Goal: Information Seeking & Learning: Learn about a topic

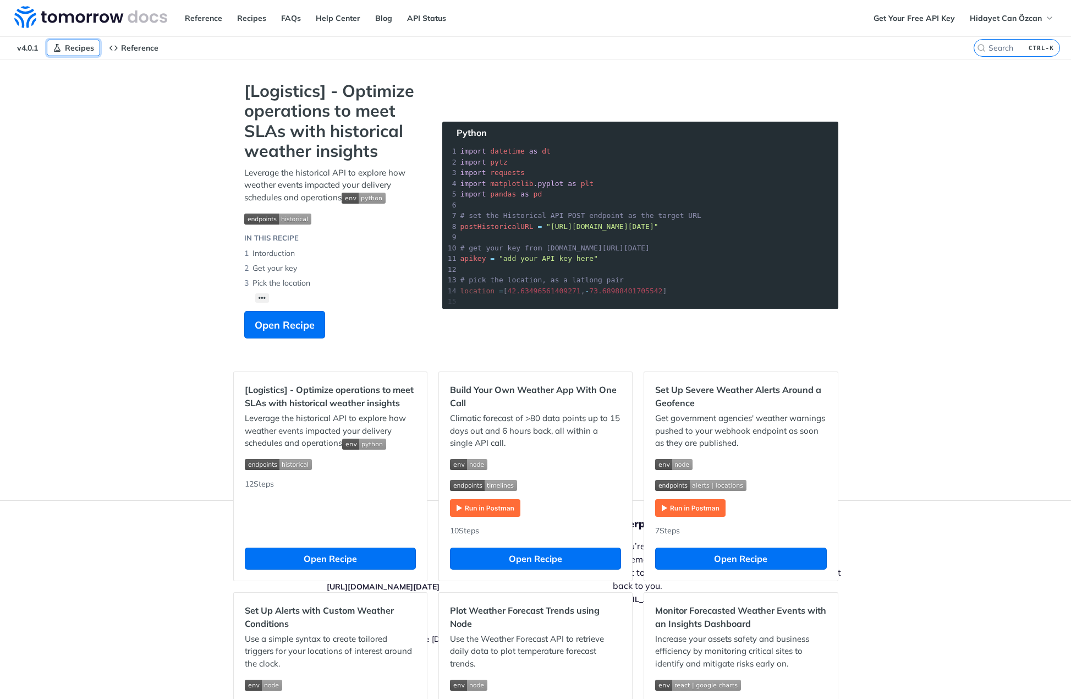
click at [74, 52] on span "Recipes" at bounding box center [79, 48] width 29 height 10
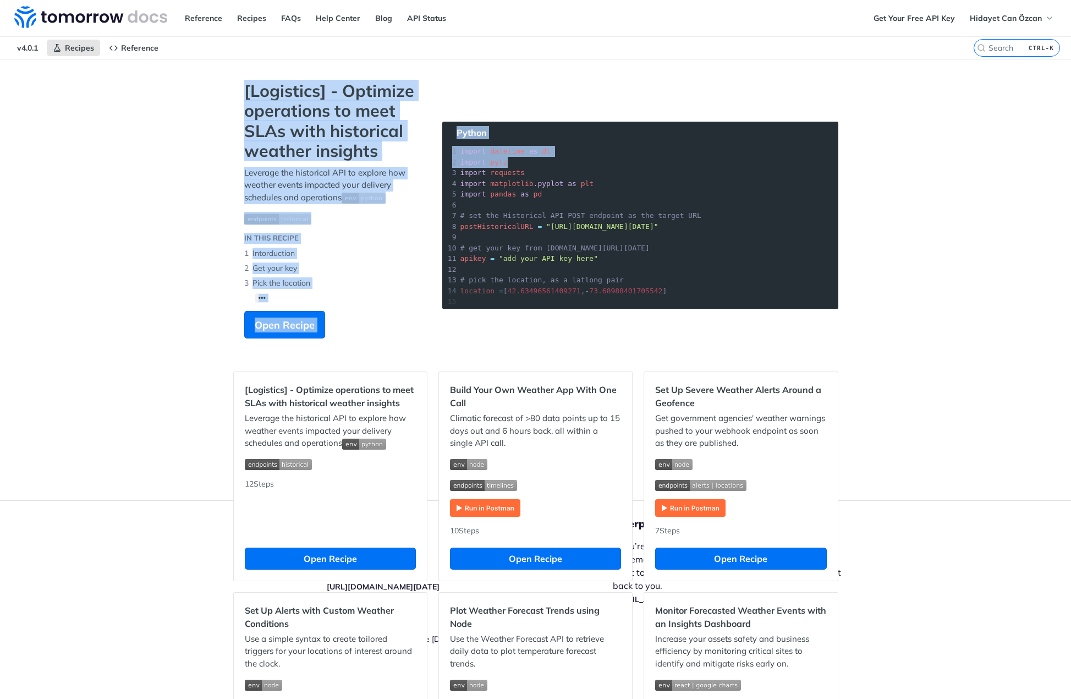
drag, startPoint x: 215, startPoint y: 90, endPoint x: 833, endPoint y: 112, distance: 618.9
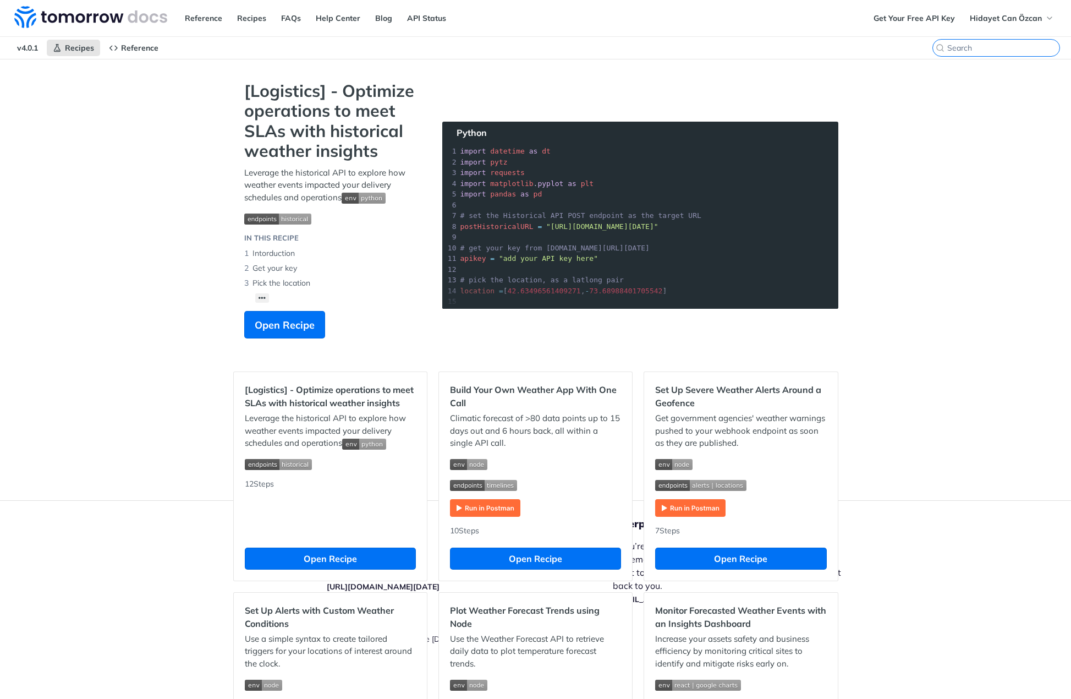
click at [994, 52] on input "search" at bounding box center [1003, 48] width 112 height 10
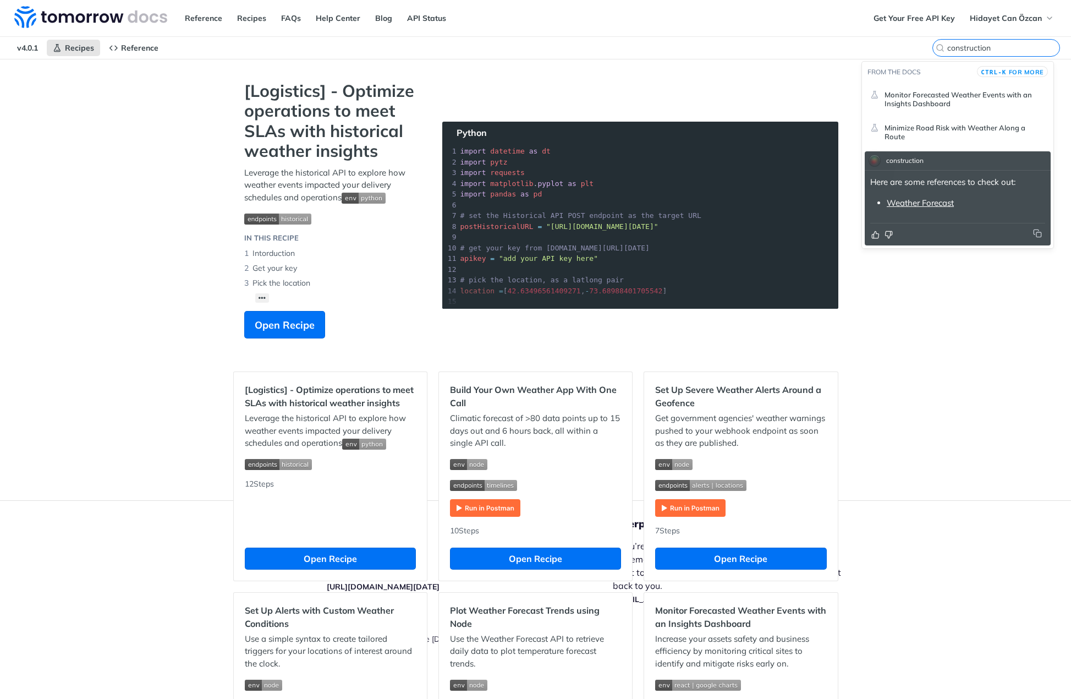
type input "construction"
click at [984, 100] on span "Monitor Forecasted Weather Events with an Insights Dashboard" at bounding box center [965, 99] width 161 height 18
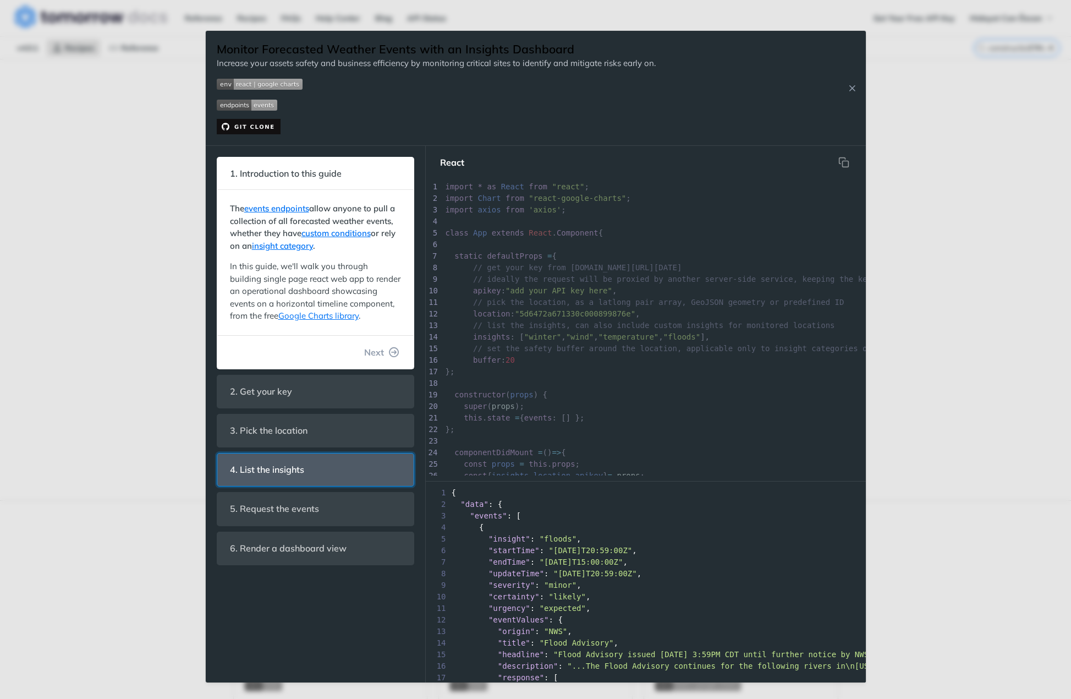
click at [320, 478] on header "4. List the insights" at bounding box center [315, 469] width 196 height 32
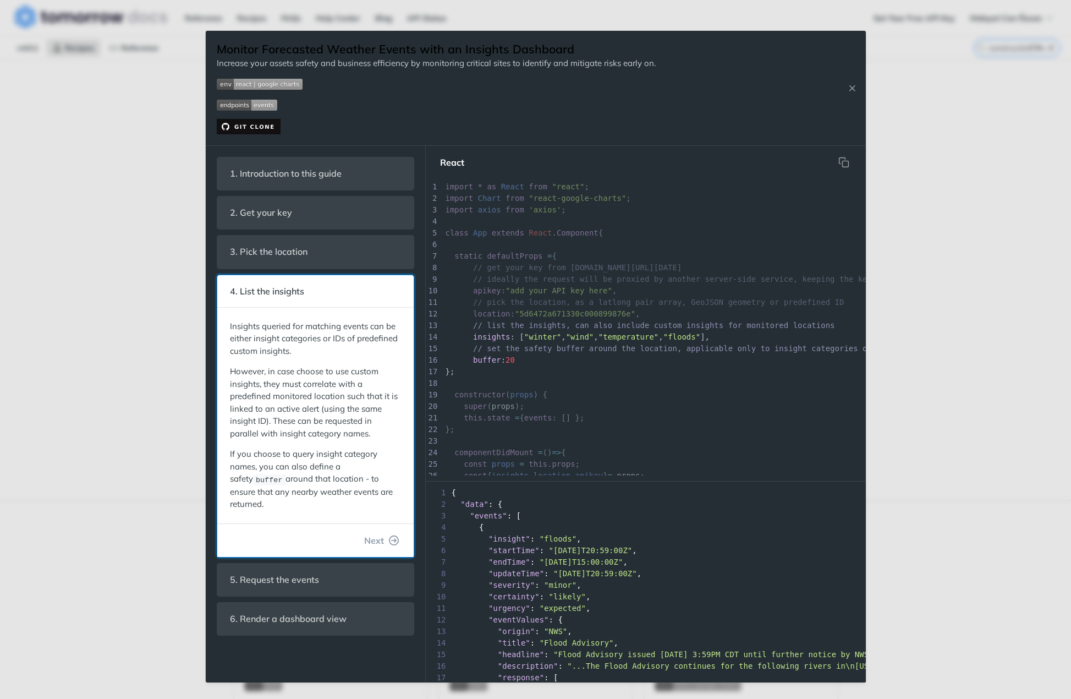
scroll to position [11, 0]
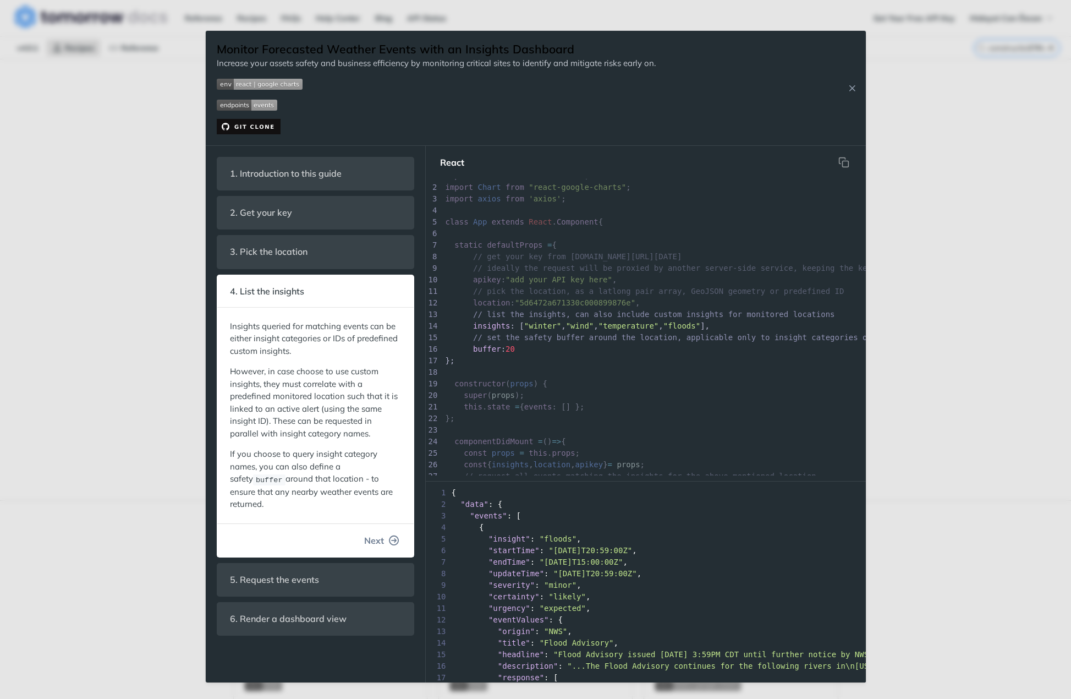
click at [375, 534] on span "Next" at bounding box center [374, 540] width 20 height 13
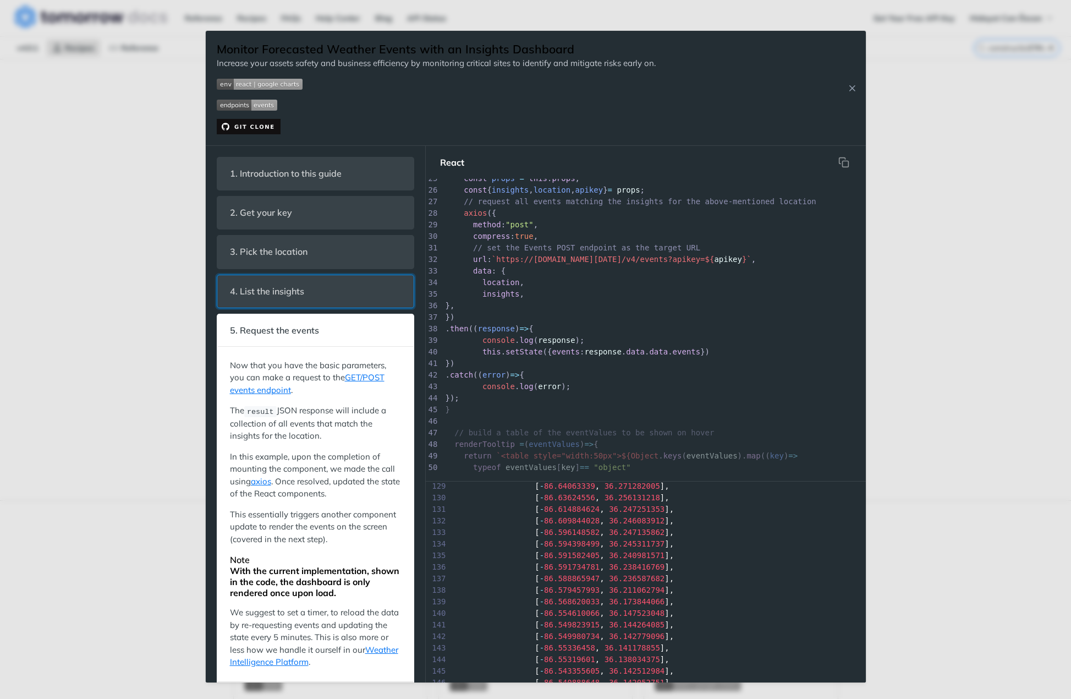
scroll to position [286, 0]
click at [502, 294] on span "insights" at bounding box center [501, 293] width 37 height 9
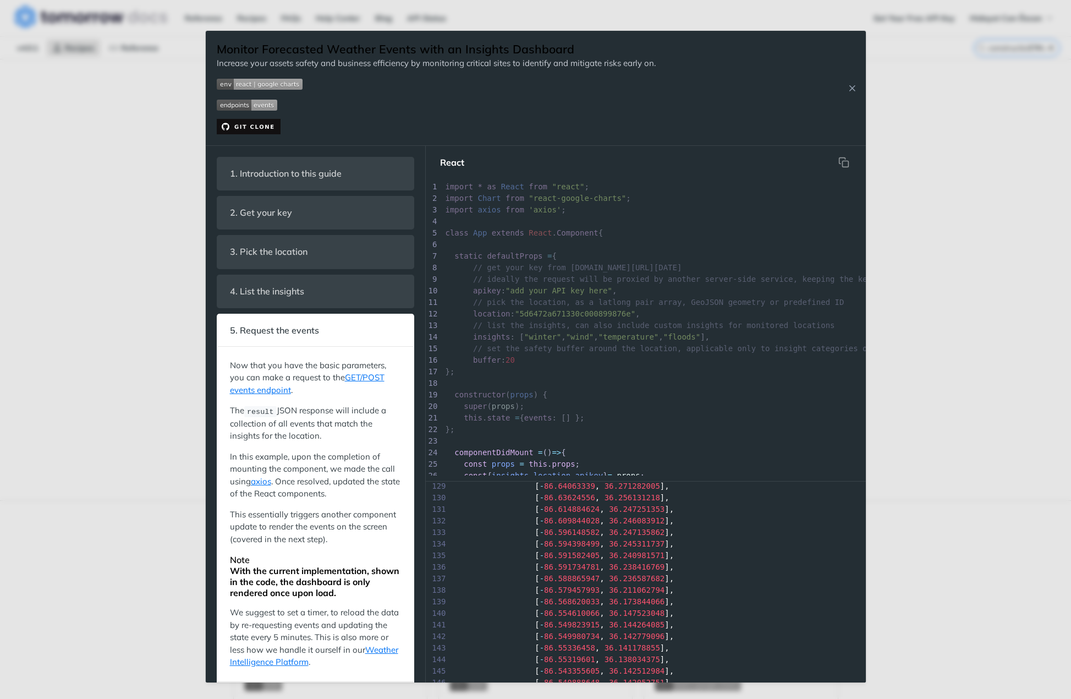
scroll to position [55, 0]
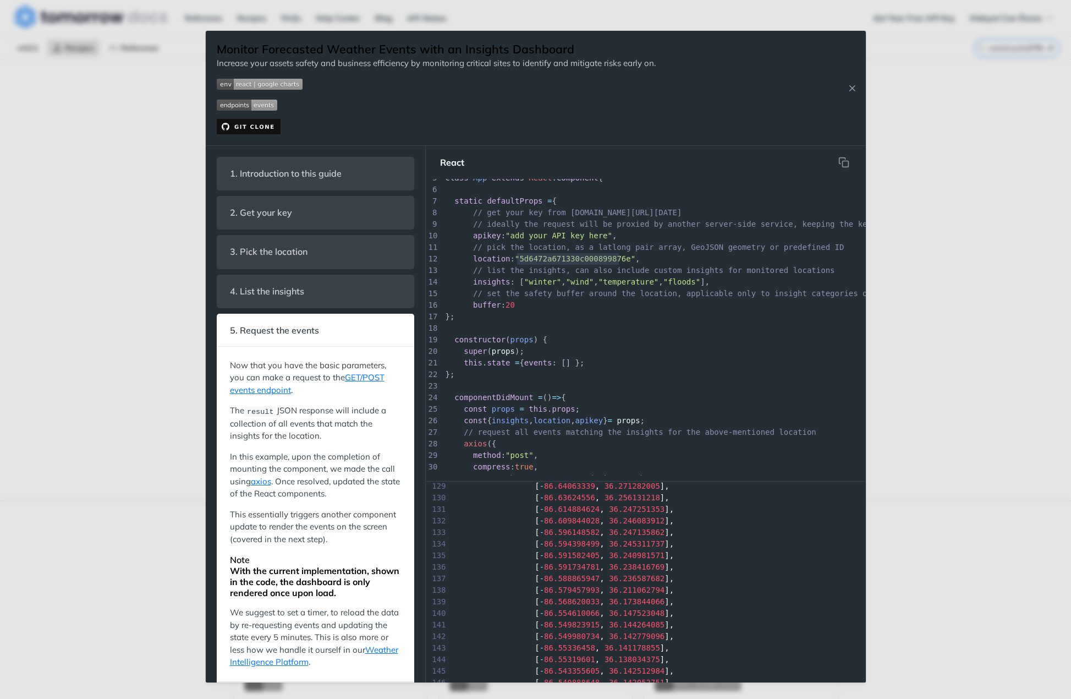
drag, startPoint x: 546, startPoint y: 258, endPoint x: 620, endPoint y: 256, distance: 73.8
click at [620, 256] on span ""5d6472a671330c000899876e"" at bounding box center [575, 258] width 120 height 9
type textarea "["winter", "wind", "temperature", "floods"]"
drag, startPoint x: 510, startPoint y: 285, endPoint x: 695, endPoint y: 285, distance: 185.4
click at [695, 285] on span "insights : [ "winter" , "wind" , "temperature" , "floods" ]," at bounding box center [578, 281] width 265 height 9
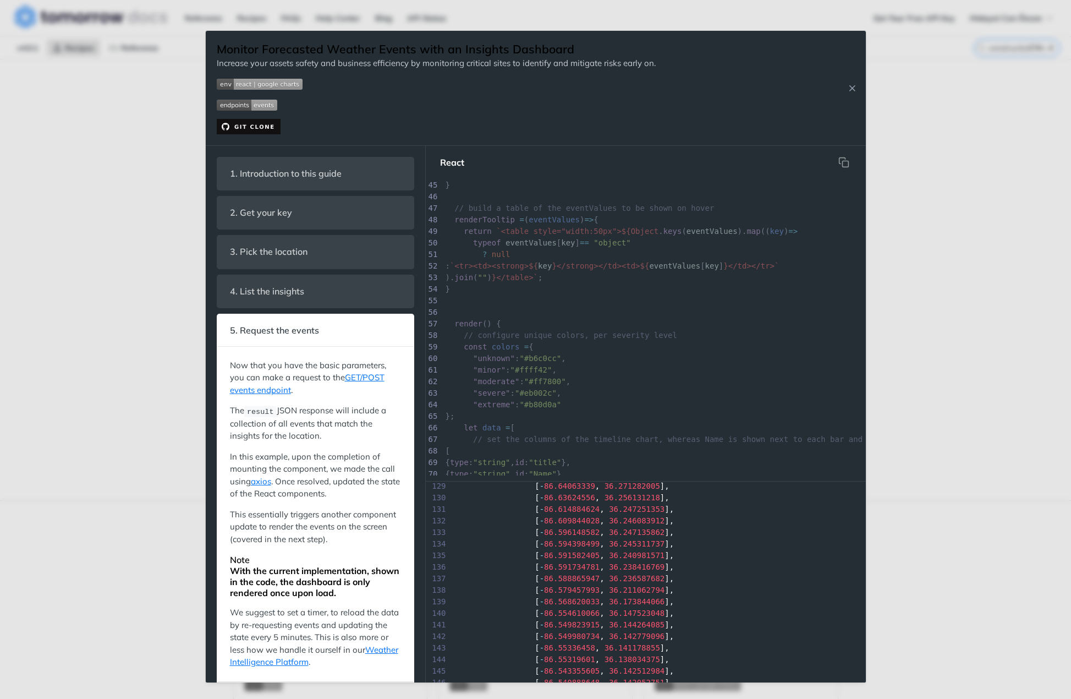
scroll to position [550, 0]
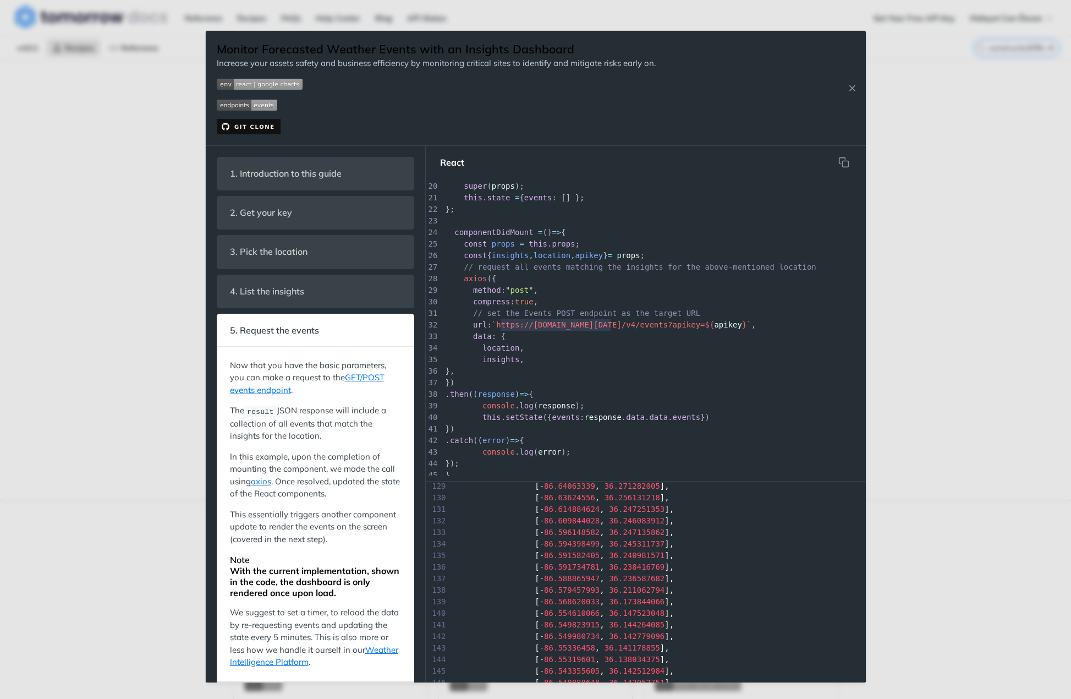
type textarea "https://api.tomorrow.io/v4/"
drag, startPoint x: 612, startPoint y: 321, endPoint x: 496, endPoint y: 324, distance: 116.1
click at [496, 324] on span "`https://api.tomorrow.io/v4/events?apikey=${" at bounding box center [603, 324] width 223 height 9
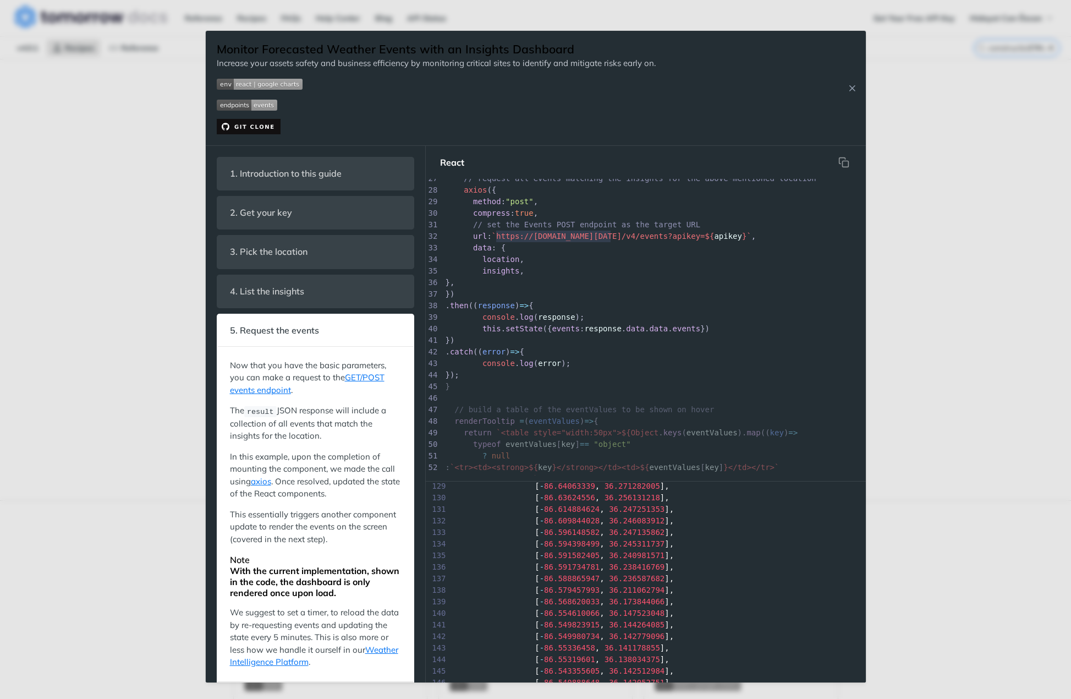
scroll to position [276, 0]
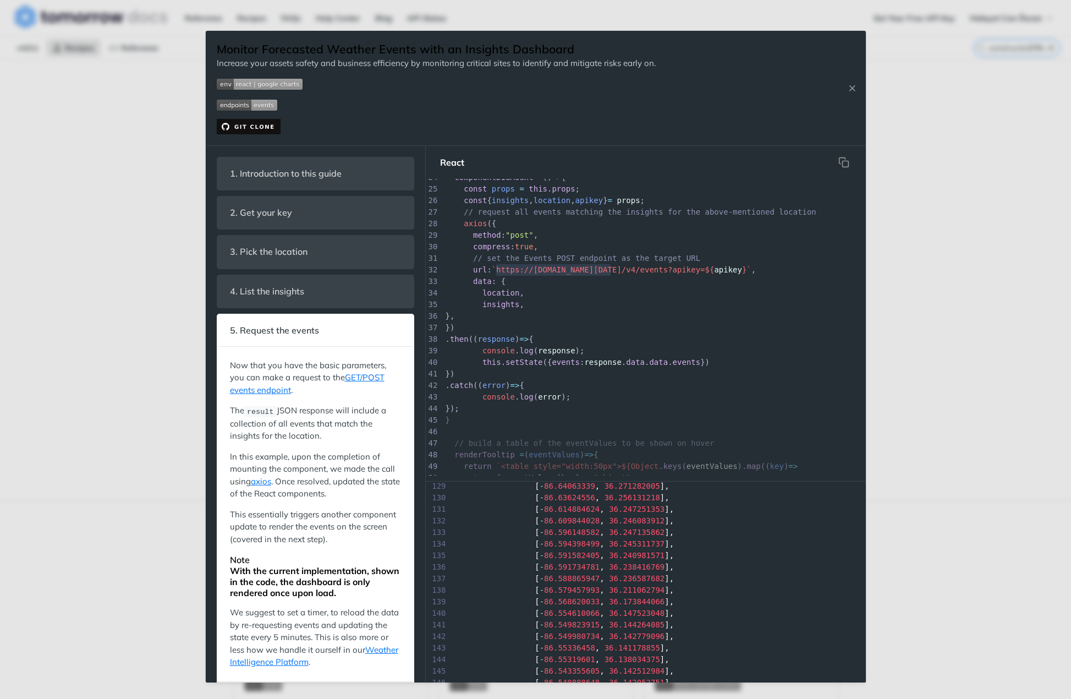
click at [956, 330] on div "Monitor Forecasted Weather Events with an Insights Dashboard Increase your asse…" at bounding box center [535, 349] width 1071 height 699
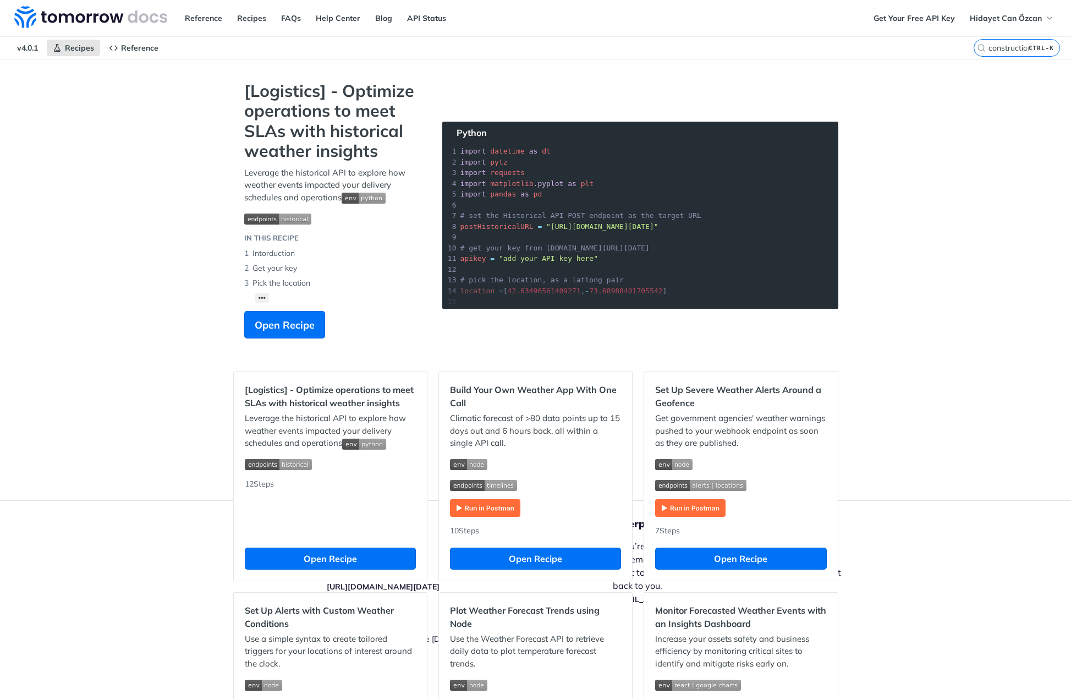
click at [1006, 54] on label "construction CTRL-K" at bounding box center [1017, 48] width 86 height 18
click at [1006, 53] on input "construction" at bounding box center [1003, 48] width 112 height 10
click at [891, 14] on link "Get Your Free API Key" at bounding box center [915, 18] width 94 height 17
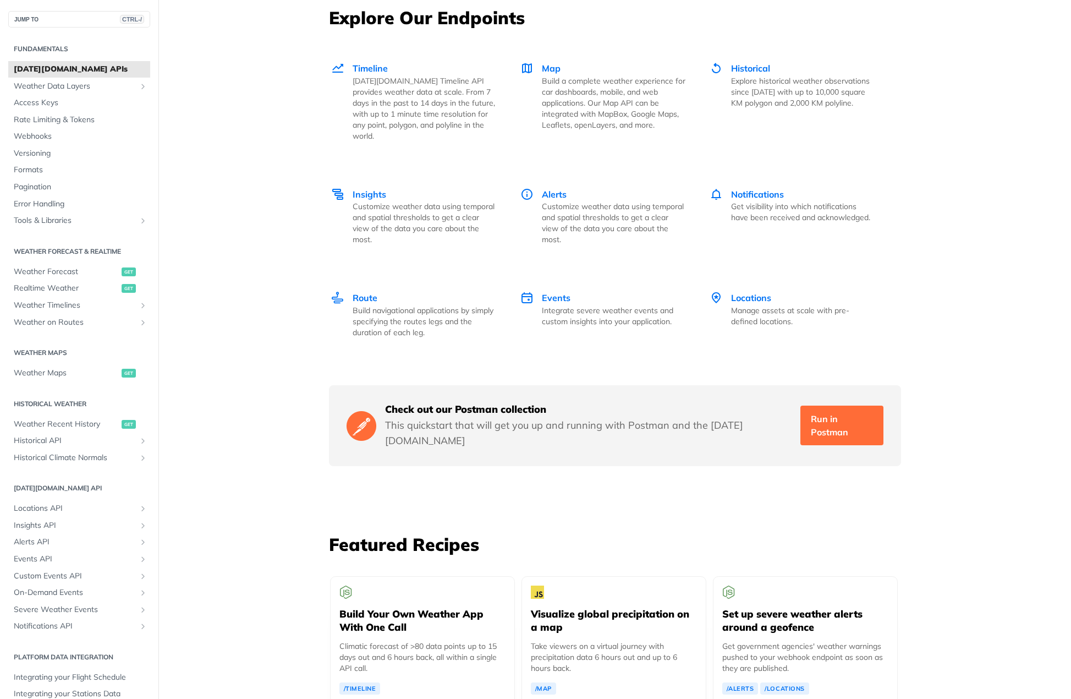
scroll to position [1541, 0]
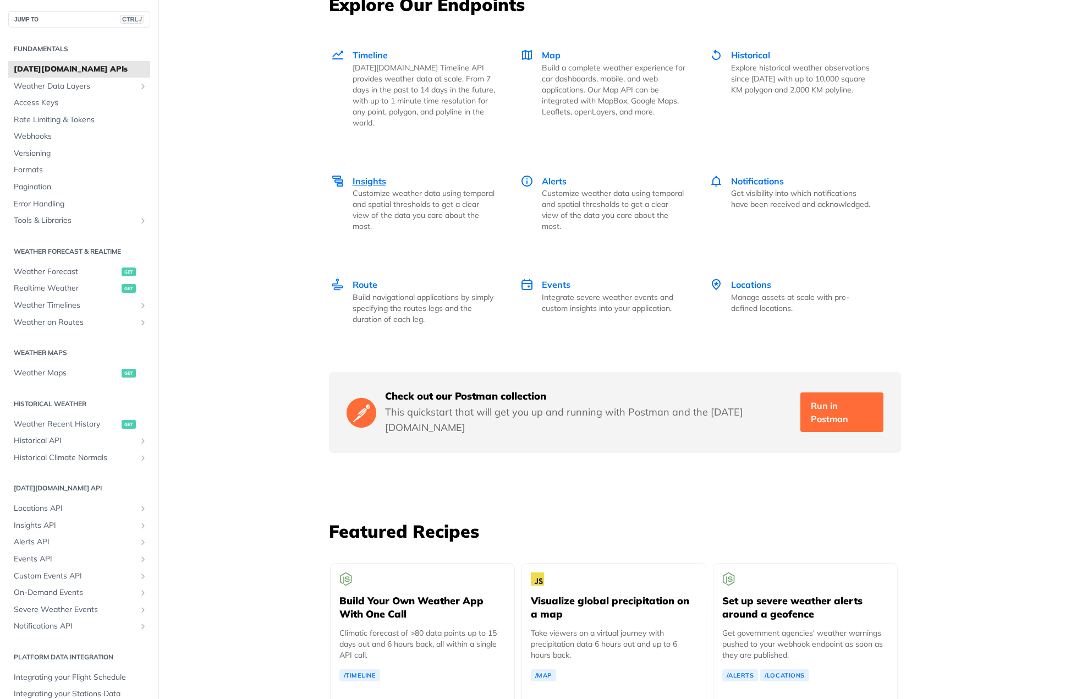
click at [377, 176] on span "Insights" at bounding box center [370, 181] width 34 height 11
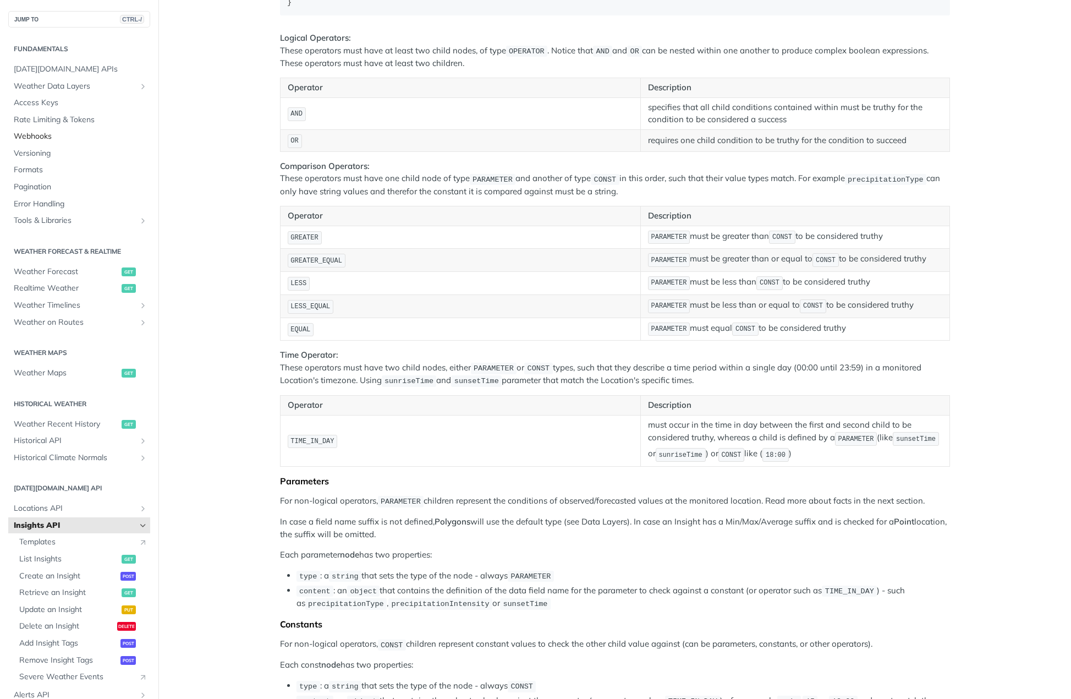
scroll to position [1469, 0]
click at [58, 102] on span "Access Keys" at bounding box center [81, 102] width 134 height 11
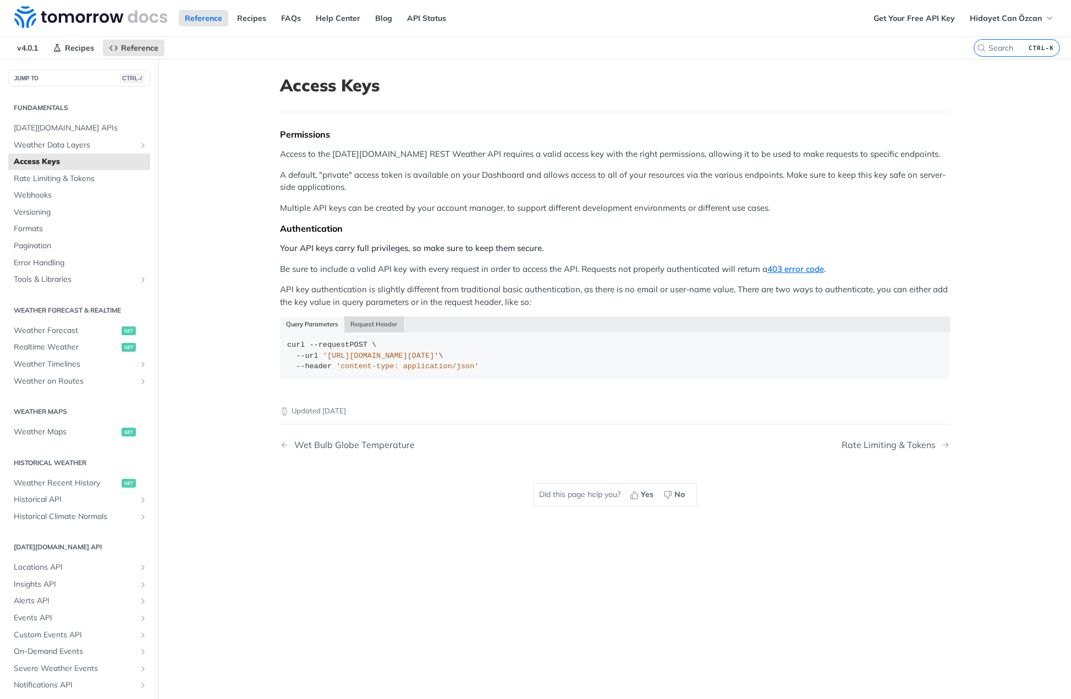
click at [384, 329] on button "Request Header" at bounding box center [373, 323] width 59 height 15
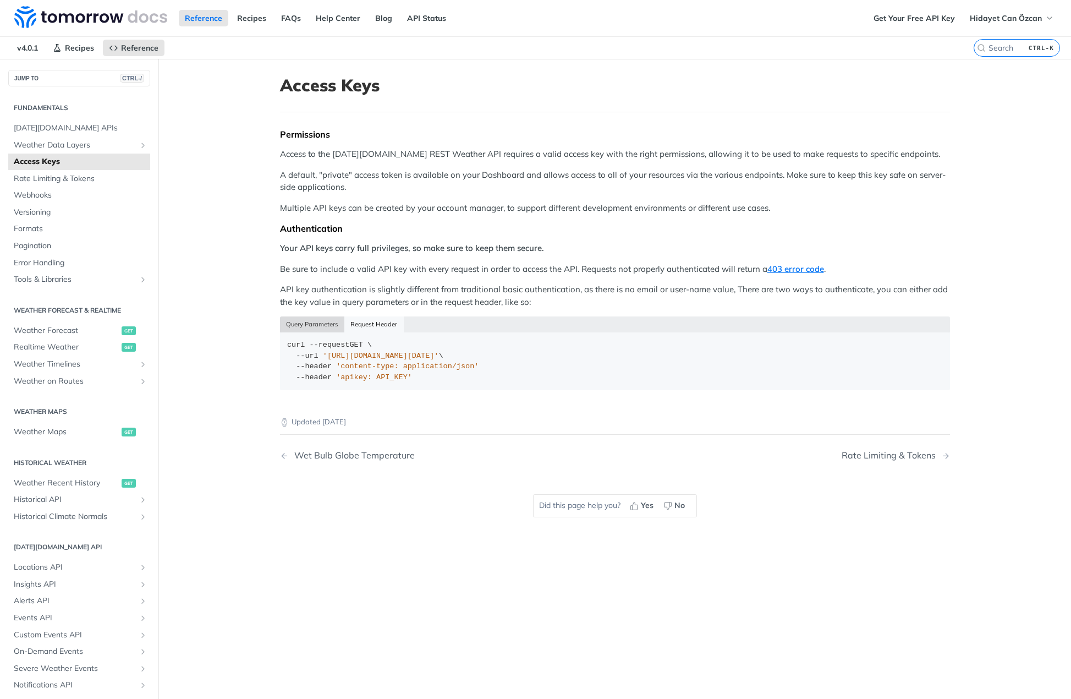
click at [321, 325] on button "Query Parameters" at bounding box center [312, 323] width 65 height 15
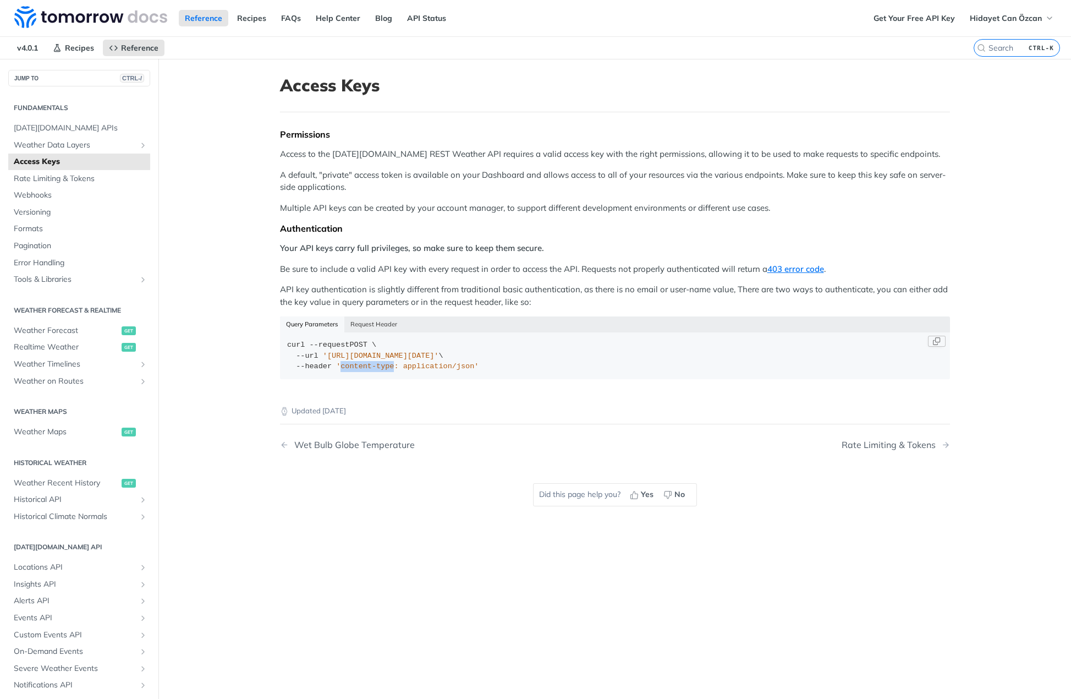
drag, startPoint x: 331, startPoint y: 368, endPoint x: 382, endPoint y: 365, distance: 50.7
click at [382, 365] on span "'content-type: application/json'" at bounding box center [407, 366] width 143 height 8
copy span "content-type"
click at [92, 330] on span "Weather Forecast" at bounding box center [66, 330] width 105 height 11
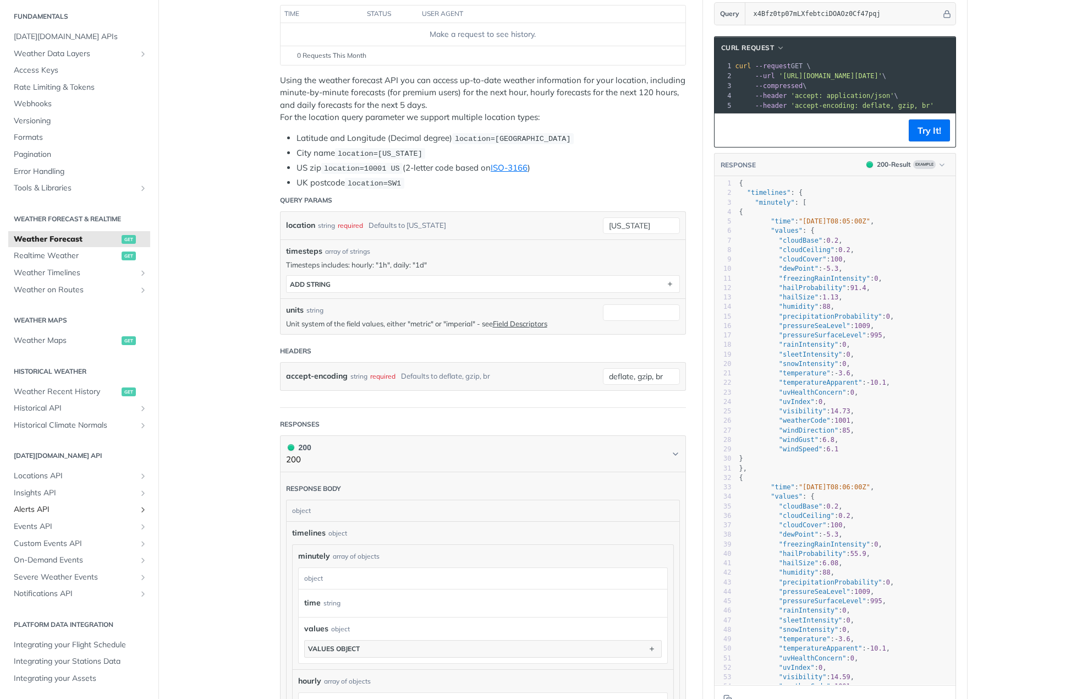
scroll to position [165, 0]
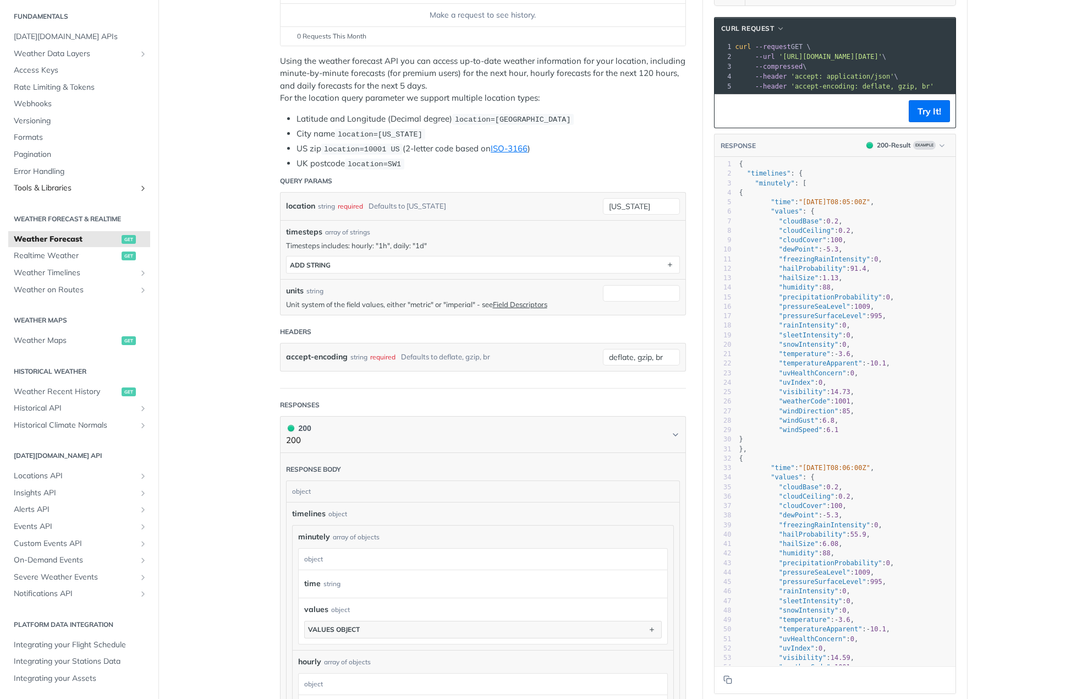
click at [98, 185] on span "Tools & Libraries" at bounding box center [75, 188] width 122 height 11
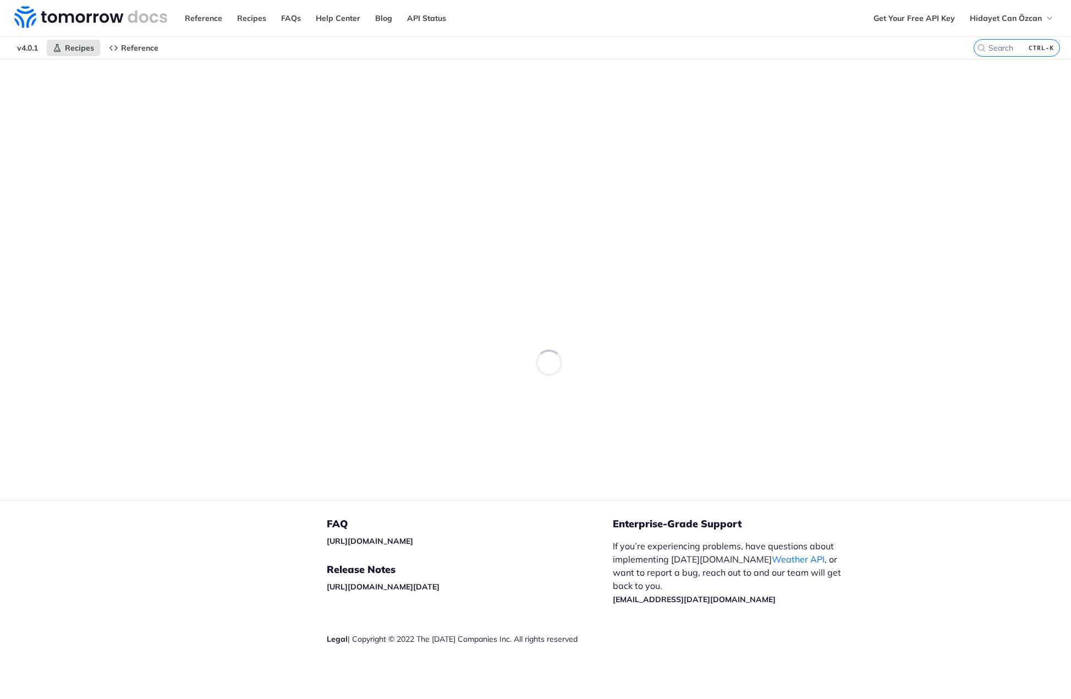
click at [998, 54] on label "CTRL-K" at bounding box center [1017, 48] width 86 height 18
click at [998, 53] on input "CTRL-K" at bounding box center [1003, 48] width 112 height 10
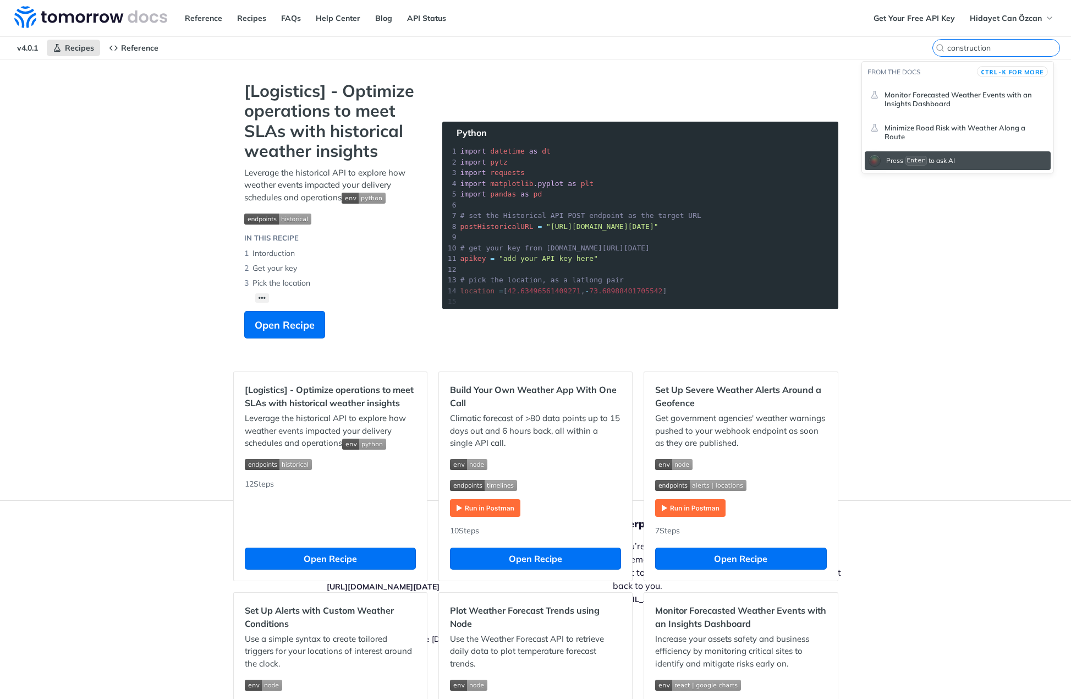
type input "construction"
click at [1000, 92] on span "Monitor Forecasted Weather Events with an Insights Dashboard" at bounding box center [965, 99] width 161 height 18
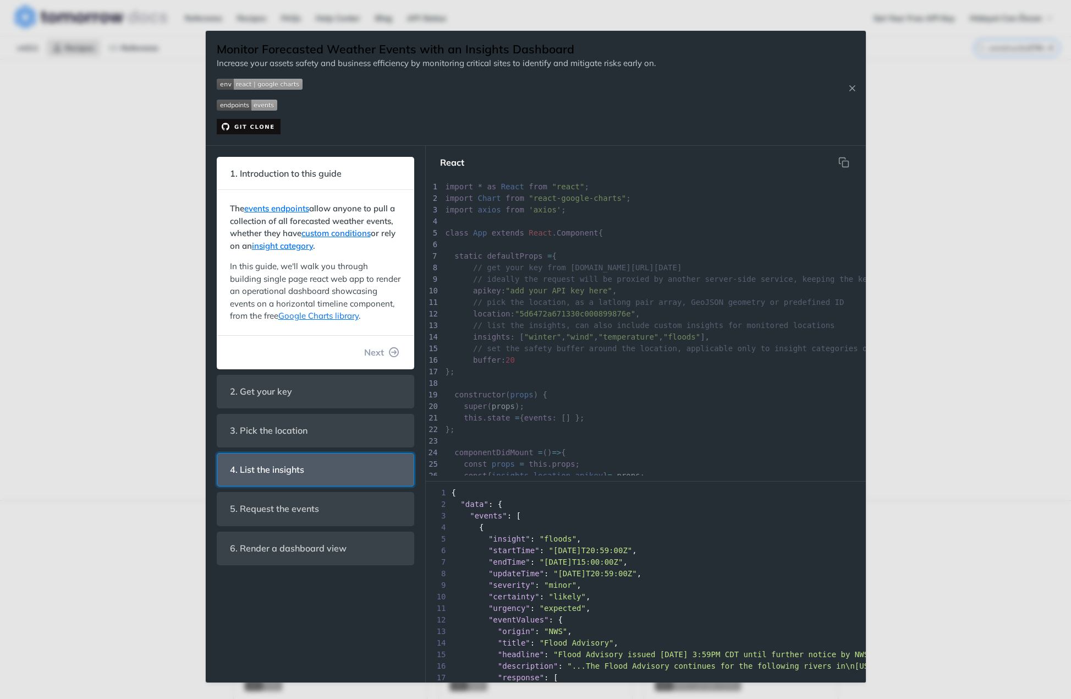
click at [303, 476] on span "4. List the insights" at bounding box center [268, 469] width 90 height 21
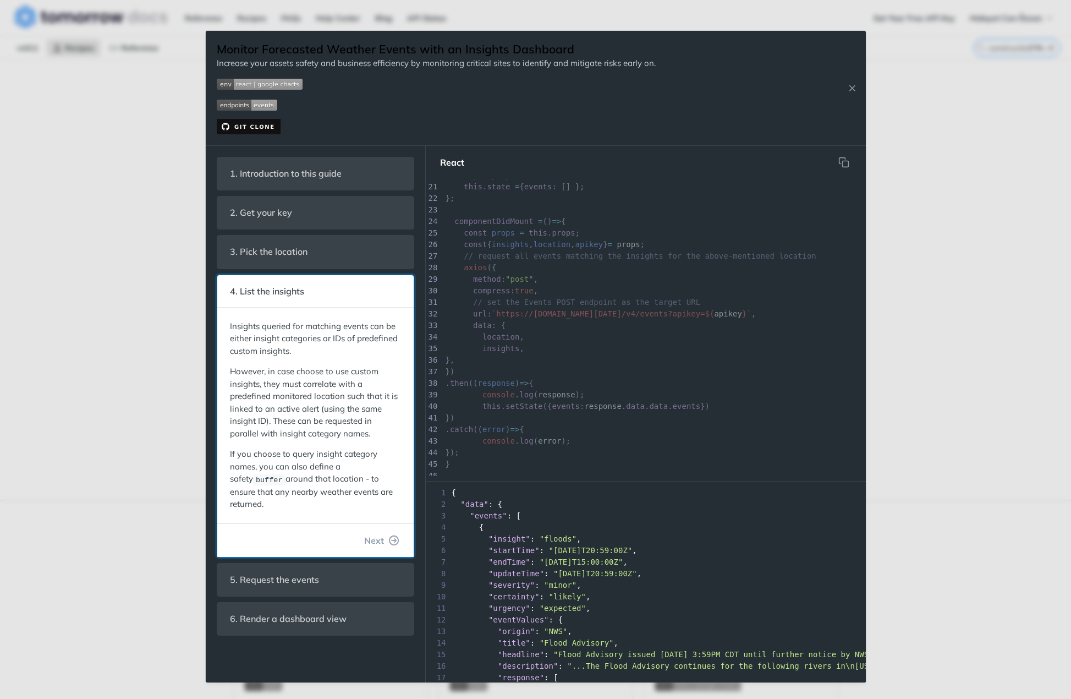
scroll to position [231, 0]
click at [843, 389] on pre "console . log ( response );" at bounding box center [658, 395] width 430 height 12
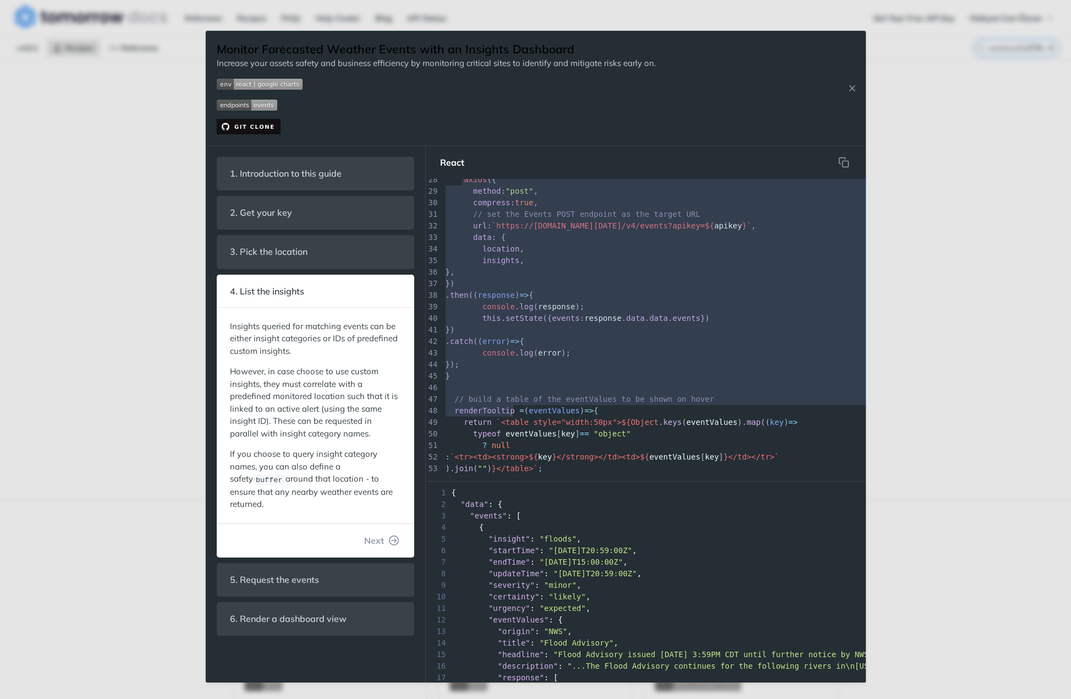
scroll to position [342, 0]
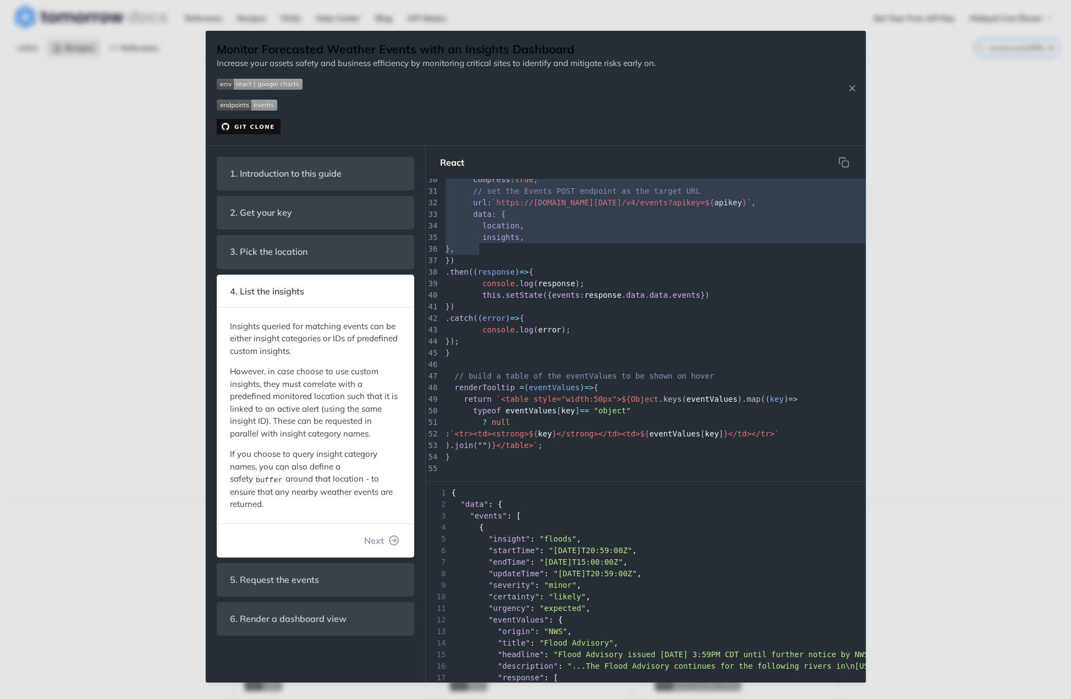
type textarea "axios({ method: "post", compress: true, // set the Events POST endpoint as the …"
drag, startPoint x: 492, startPoint y: 339, endPoint x: 530, endPoint y: 262, distance: 85.6
click at [530, 262] on div "1 import * as React from "react" ; 2 import Chart from "react-google-charts" ; …" at bounding box center [658, 174] width 430 height 670
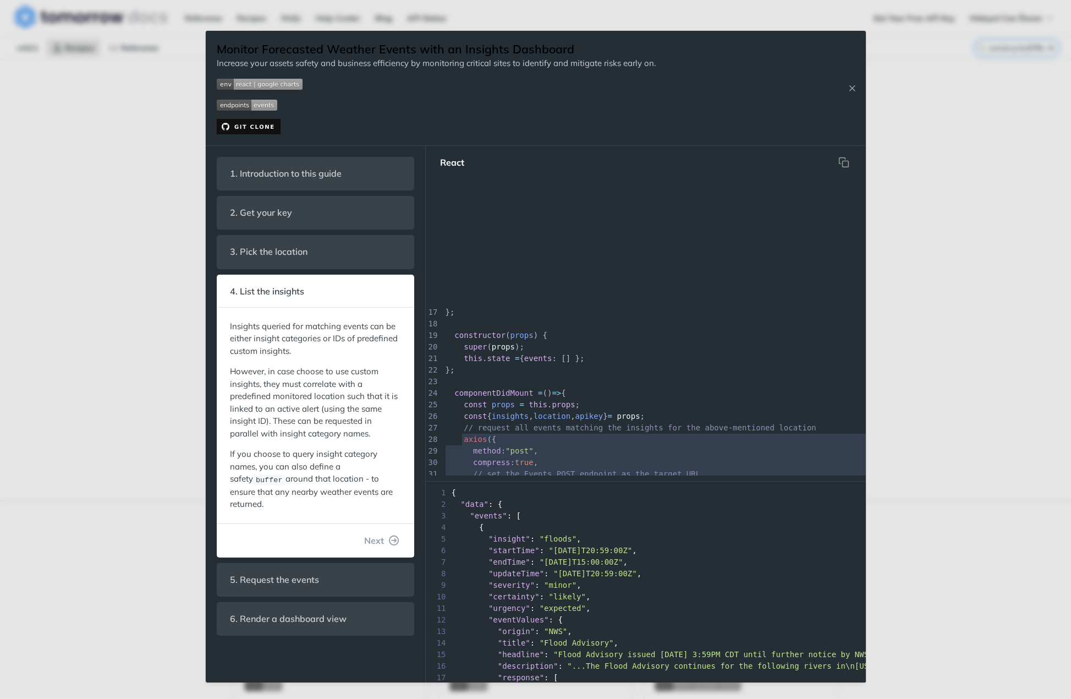
scroll to position [0, 0]
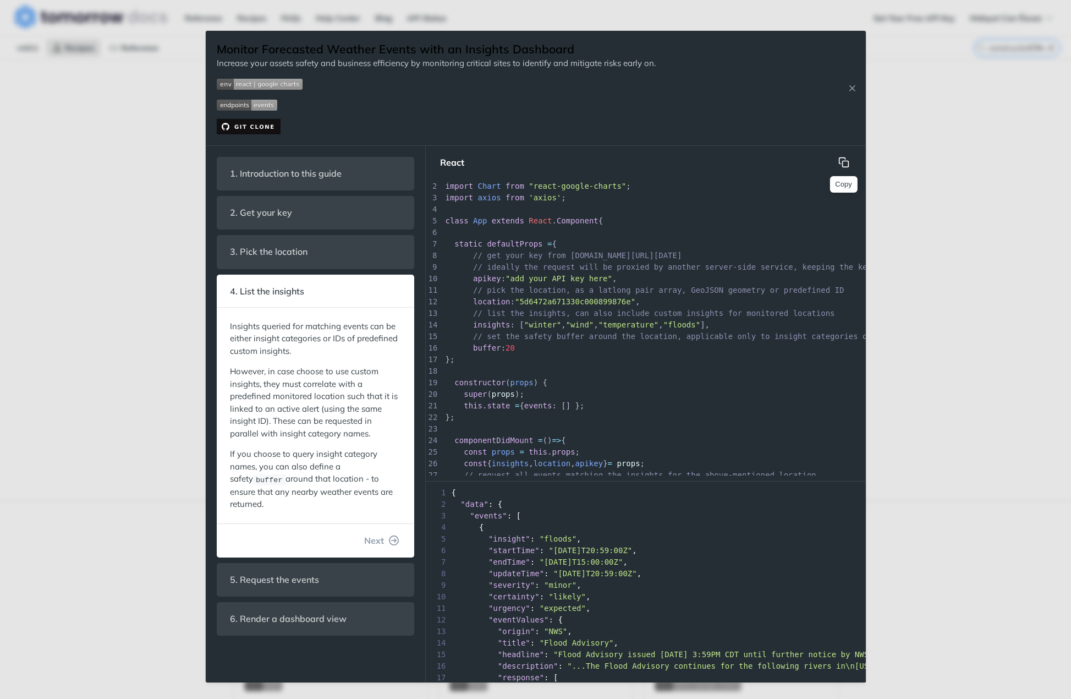
click at [852, 165] on button "Copy" at bounding box center [844, 162] width 22 height 22
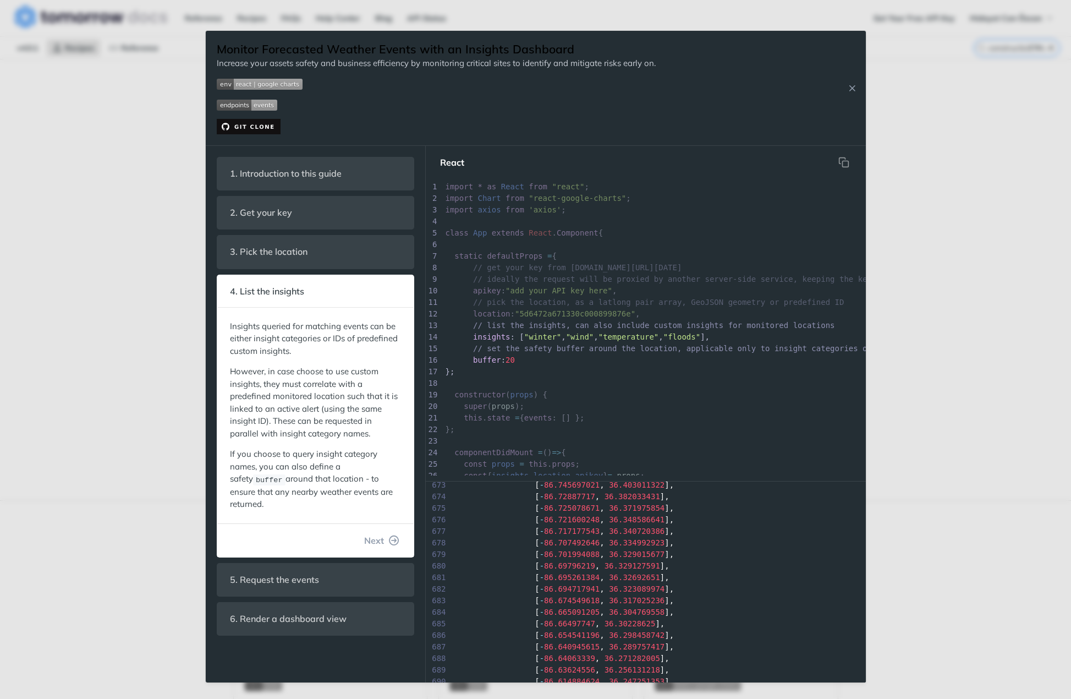
scroll to position [7813, 0]
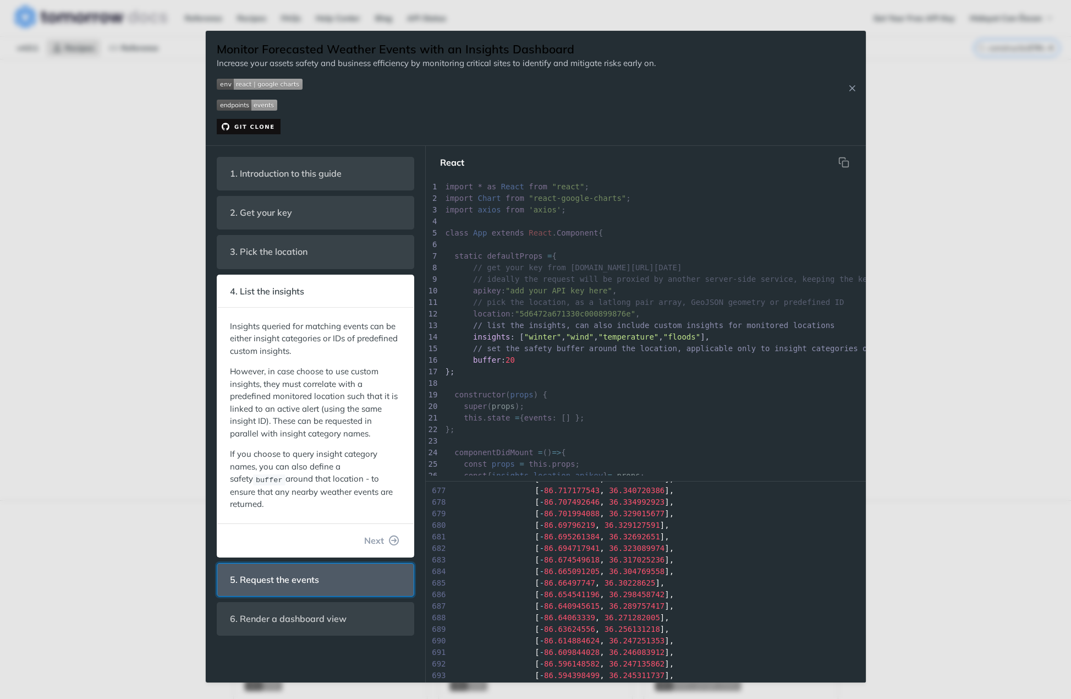
click at [361, 563] on header "5. Request the events" at bounding box center [315, 579] width 196 height 32
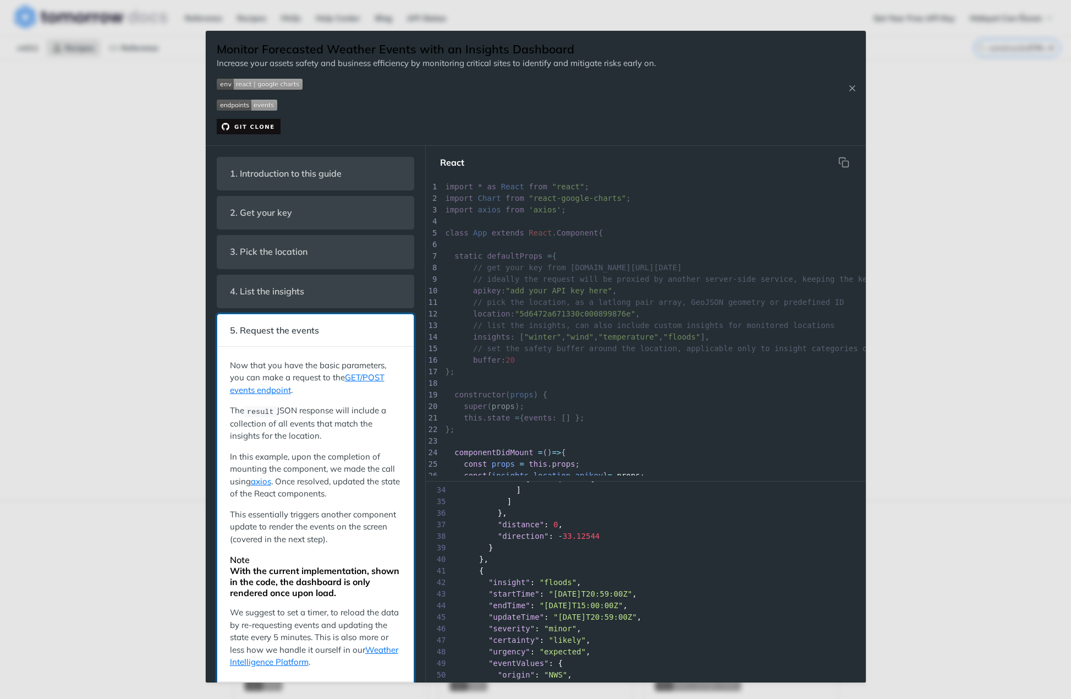
scroll to position [385, 0]
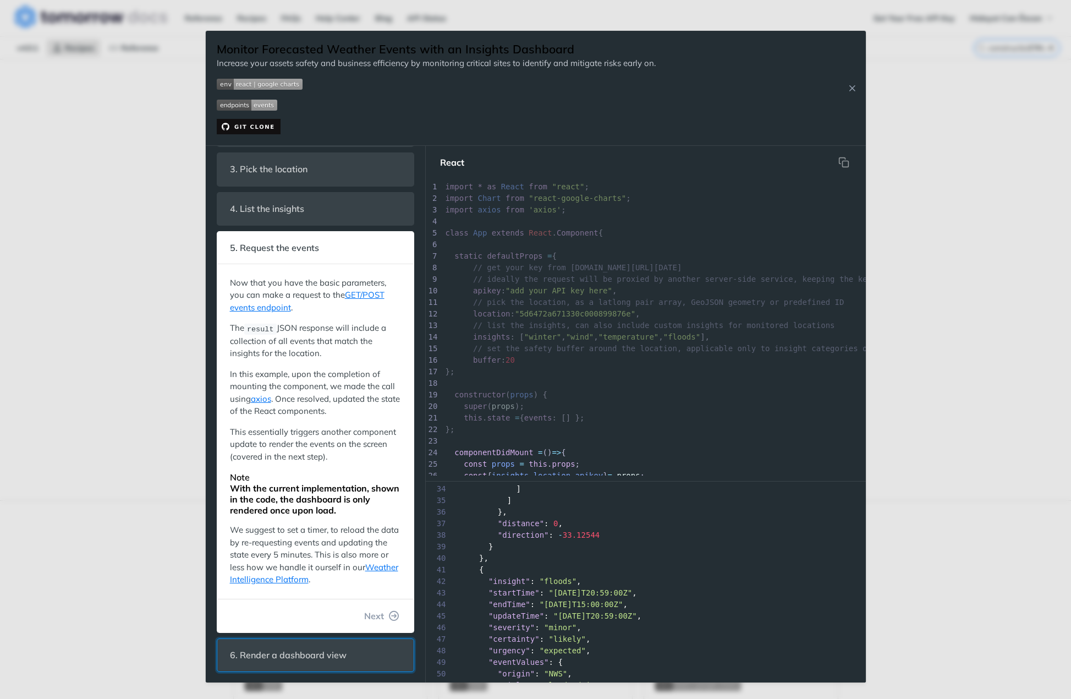
drag, startPoint x: 326, startPoint y: 660, endPoint x: 358, endPoint y: 658, distance: 31.4
click at [327, 660] on span "6. Render a dashboard view" at bounding box center [289, 654] width 132 height 21
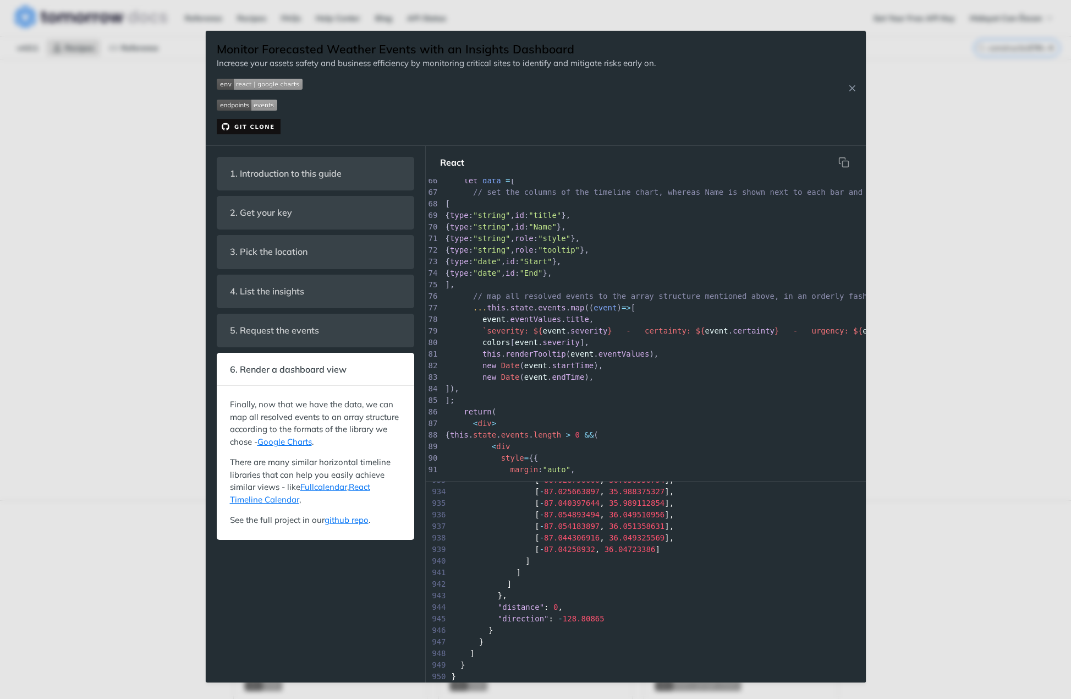
click at [1044, 452] on div "Jump to Content Reference Recipes FAQs Help Center Blog API Status Recipes Refe…" at bounding box center [535, 349] width 1071 height 699
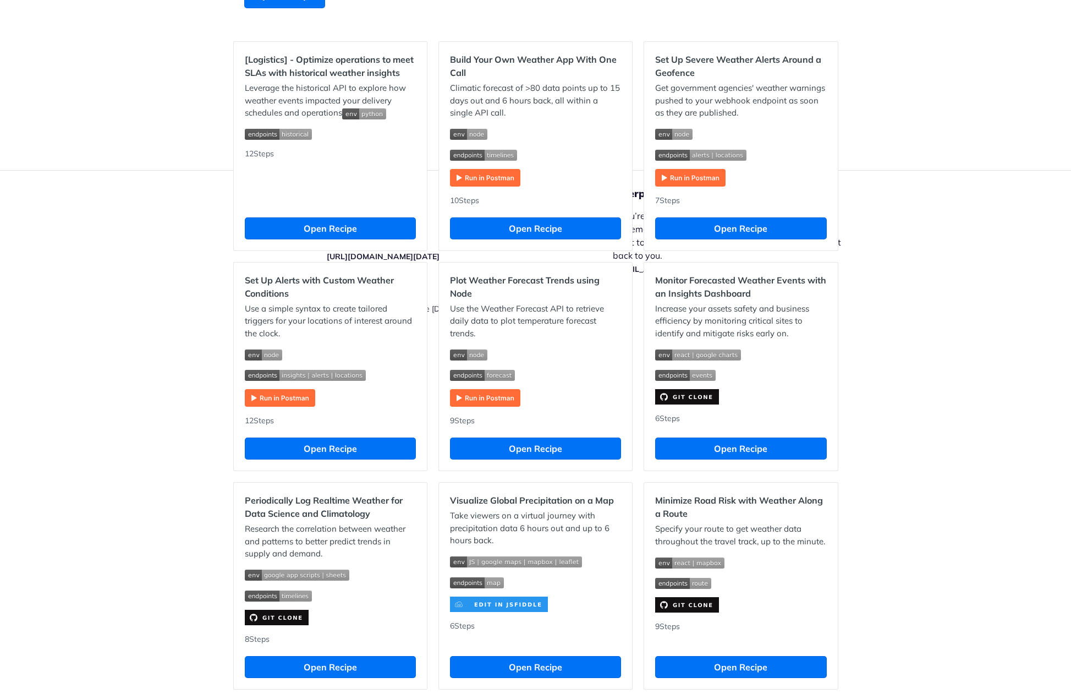
click at [490, 403] on img "Expand image" at bounding box center [485, 398] width 70 height 18
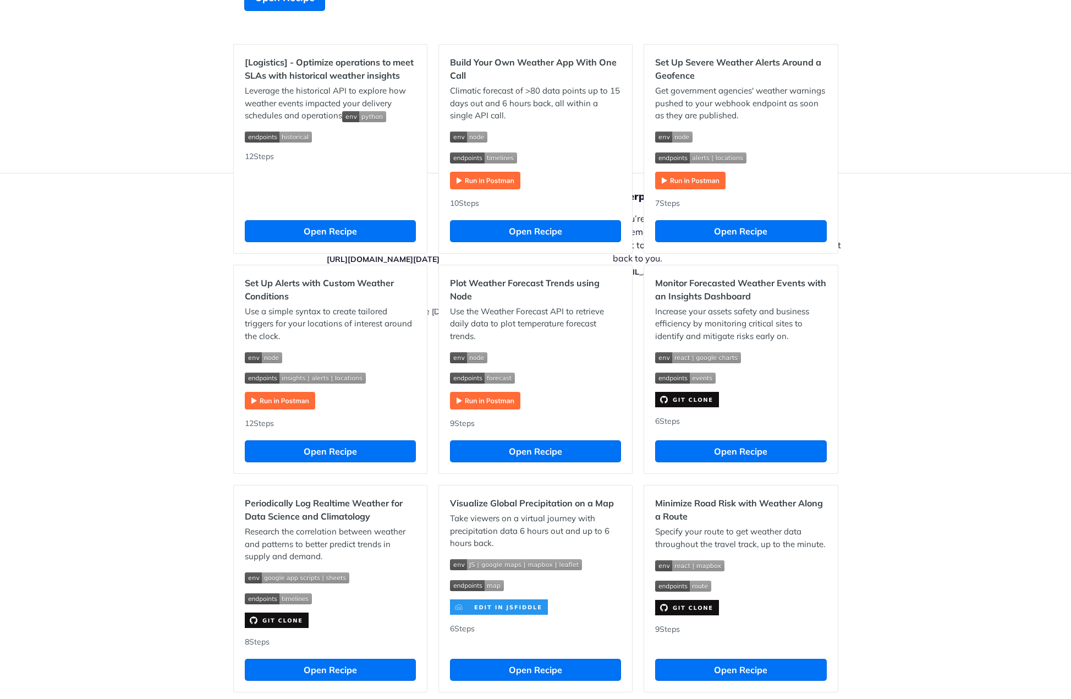
scroll to position [330, 0]
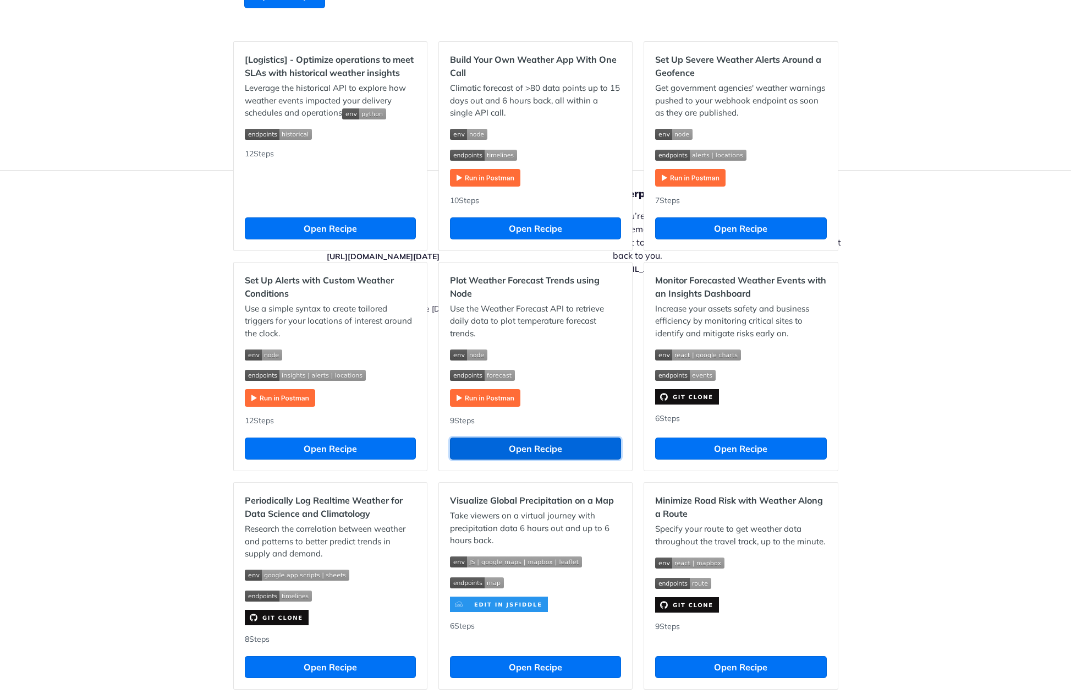
click at [555, 442] on button "Open Recipe" at bounding box center [535, 448] width 171 height 22
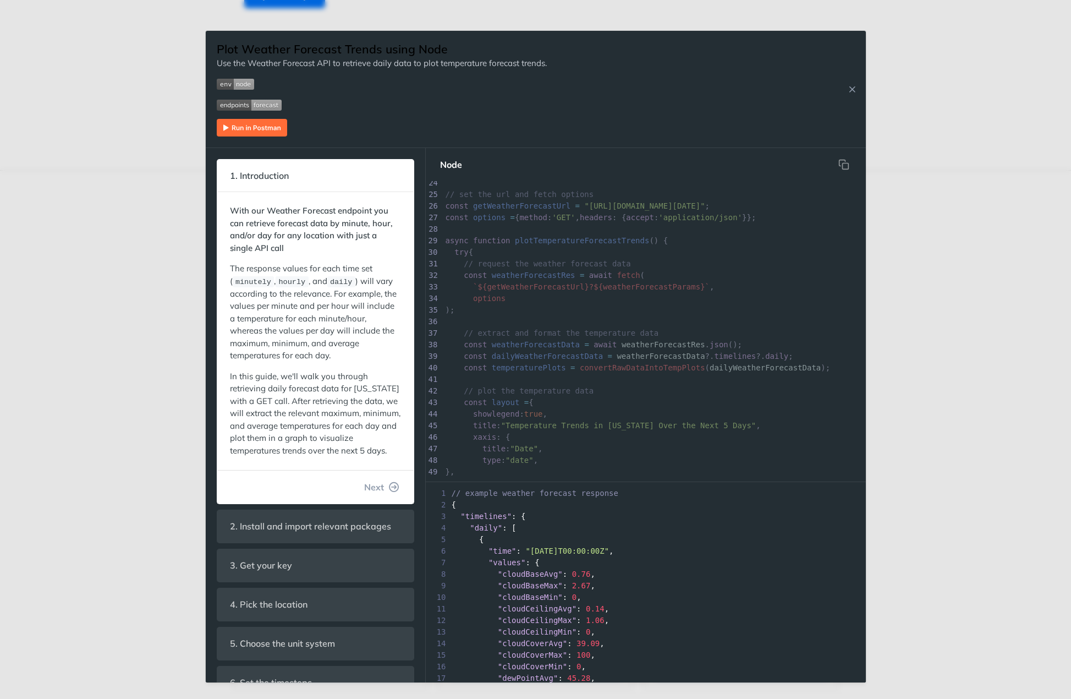
click at [107, 344] on div "Jump to Content Reference Recipes FAQs Help Center Blog API Status Recipes Refe…" at bounding box center [535, 349] width 1071 height 699
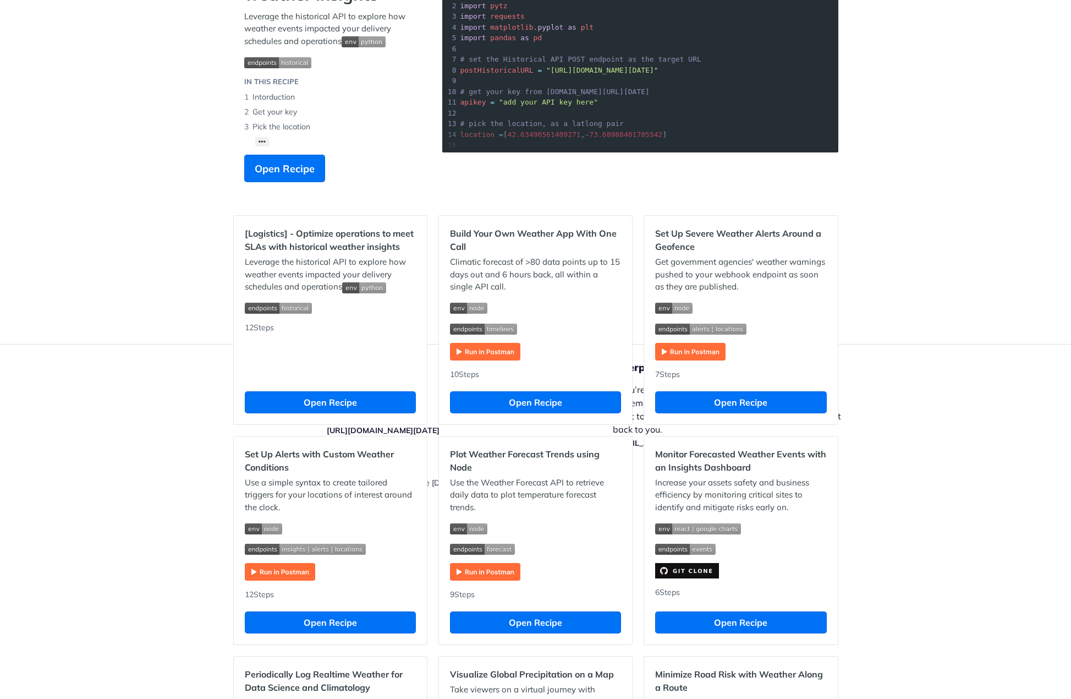
scroll to position [154, 0]
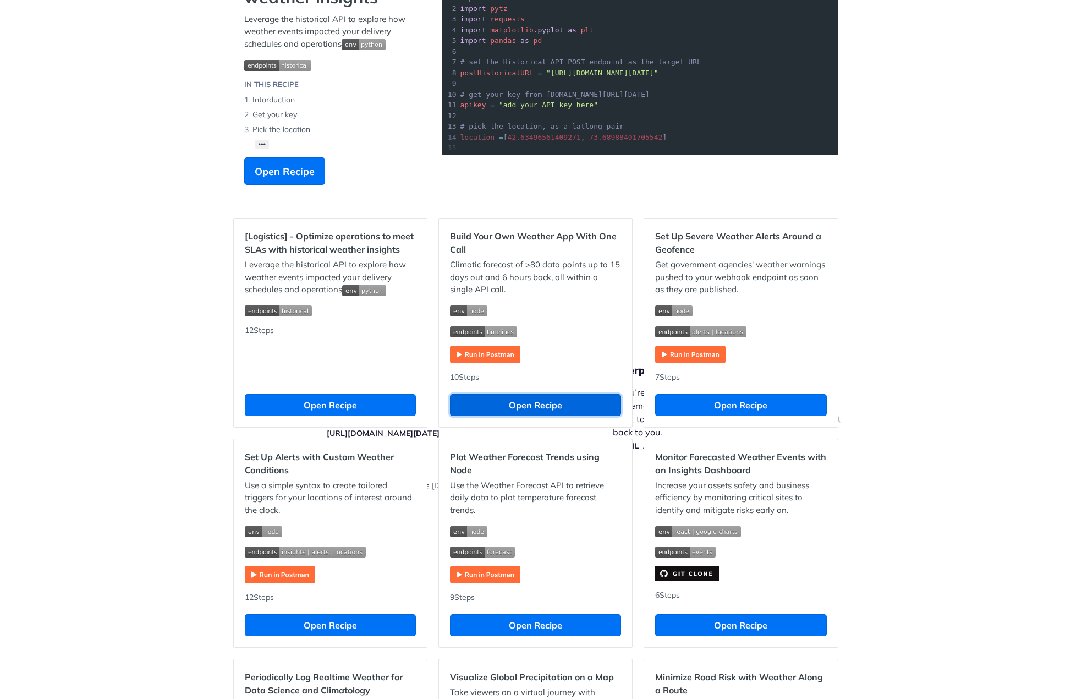
click at [468, 406] on button "Open Recipe" at bounding box center [535, 405] width 171 height 22
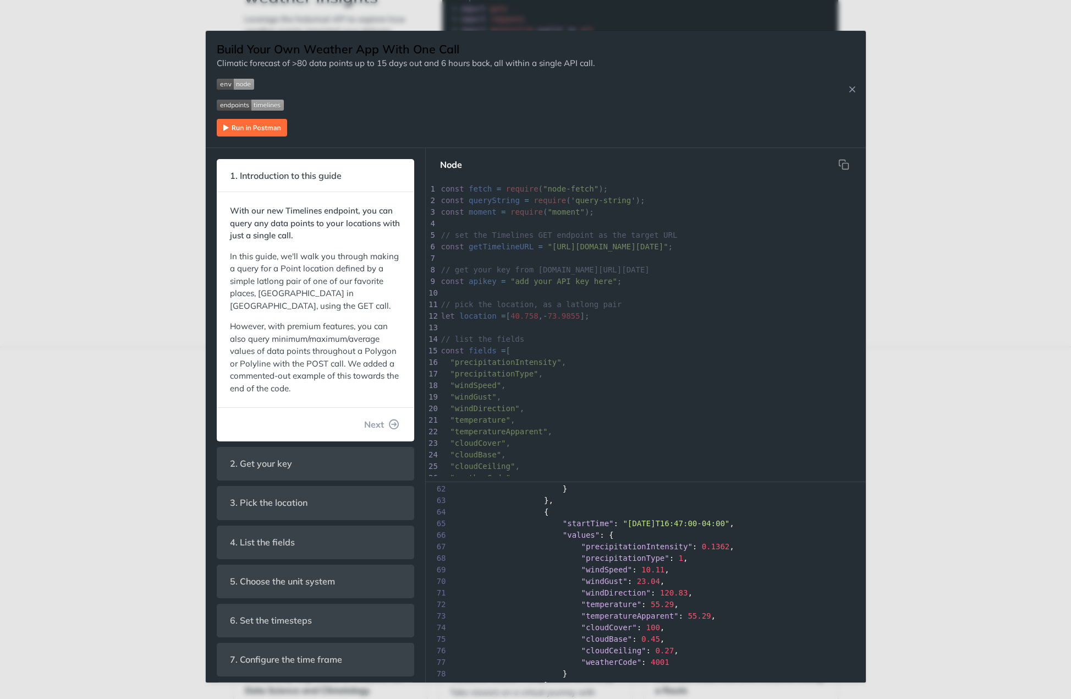
scroll to position [715, 0]
click at [668, 245] on span ""https://api.tomorrow.io/v4/timelines"" at bounding box center [607, 246] width 120 height 9
type textarea "timelines"
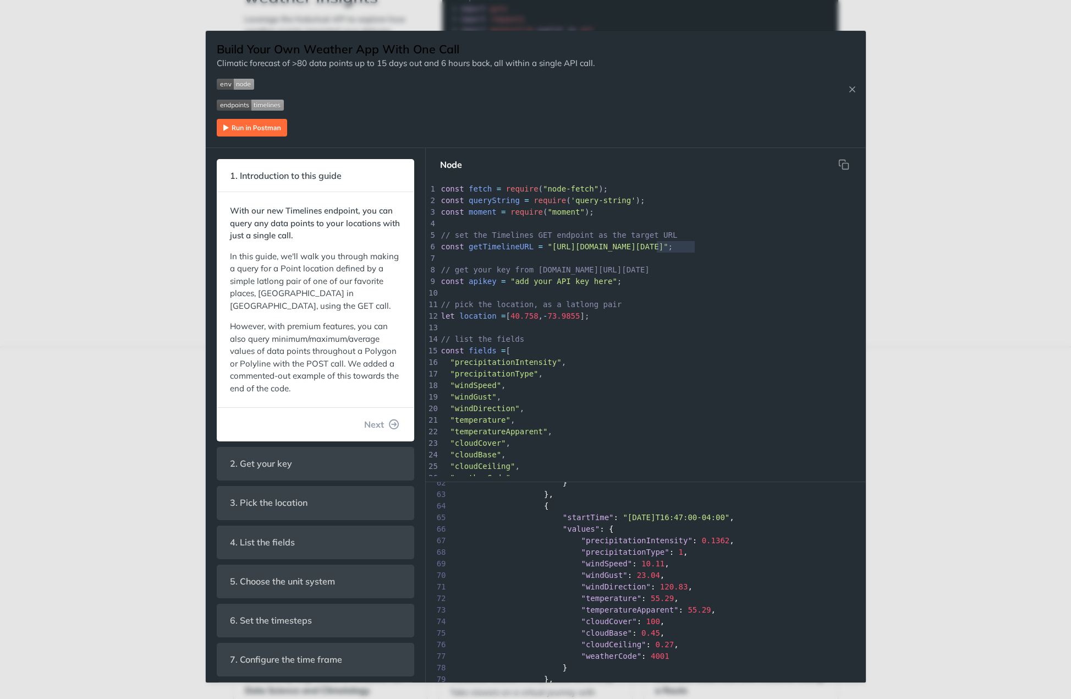
click at [681, 245] on div "x */ 1 const fetch = require ( "node-fetch" ); 2 const queryString = require ( …" at bounding box center [686, 391] width 495 height 416
type textarea "[40.758, -73.9855]"
drag, startPoint x: 504, startPoint y: 317, endPoint x: 582, endPoint y: 317, distance: 77.6
click at [582, 317] on span "let location = [ 40.758 , - 73.9855 ];" at bounding box center [515, 315] width 149 height 9
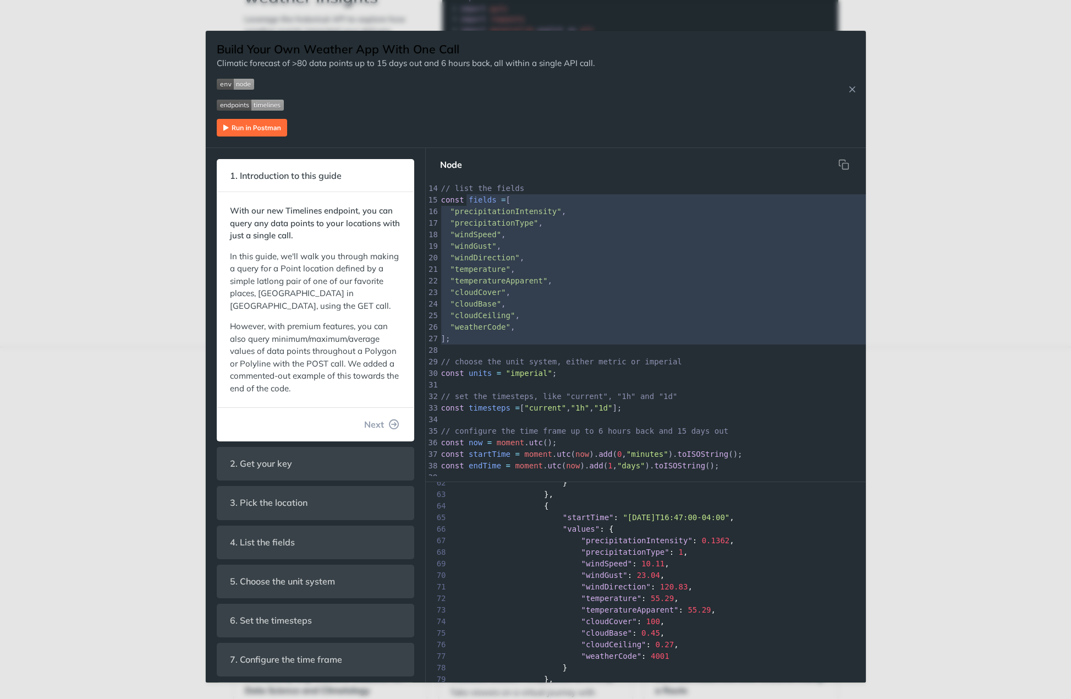
scroll to position [165, 0]
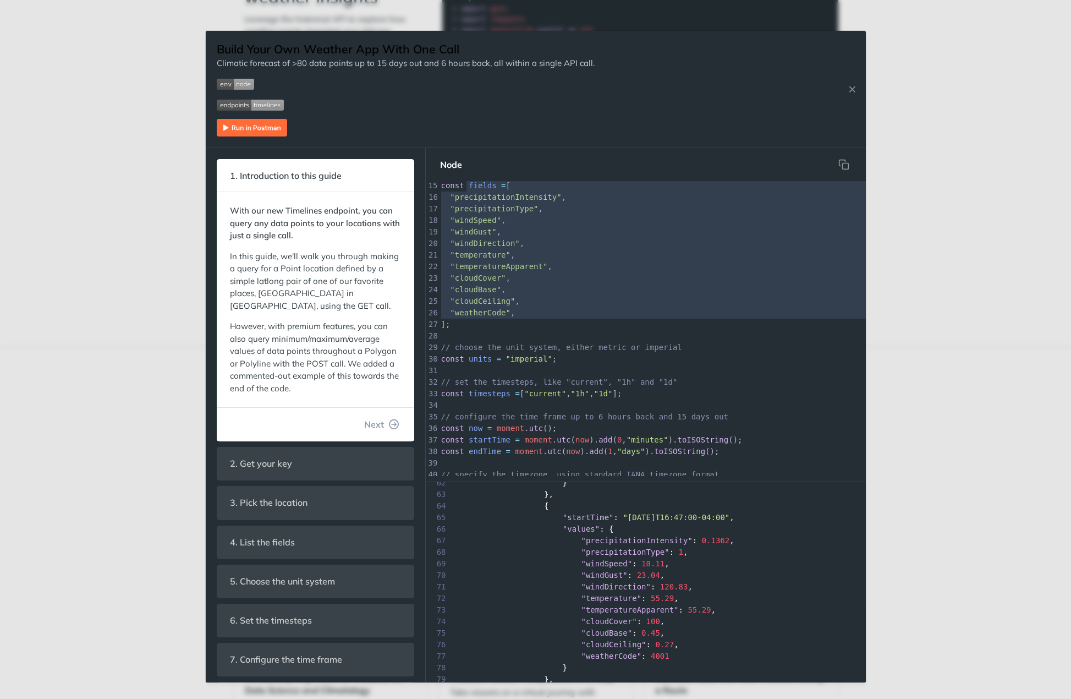
type textarea "fields = [ "precipitationIntensity", "precipitationType", "windSpeed", "windGus…"
drag, startPoint x: 468, startPoint y: 349, endPoint x: 456, endPoint y: 326, distance: 26.6
click at [456, 326] on div "1 const fetch = require ( "node-fetch" ); 2 const queryString = require ( 'quer…" at bounding box center [686, 307] width 495 height 578
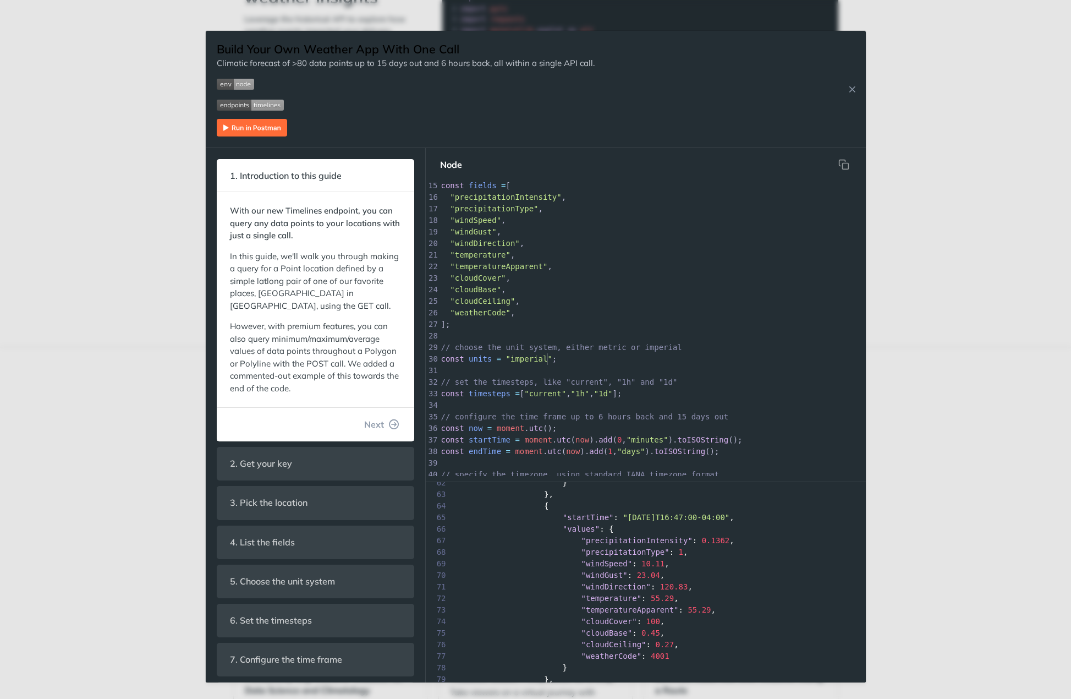
type textarea "const units = "imperial";"
drag, startPoint x: 556, startPoint y: 360, endPoint x: 433, endPoint y: 362, distance: 122.7
click at [439, 362] on div "30 const units = "imperial" ;" at bounding box center [686, 359] width 495 height 12
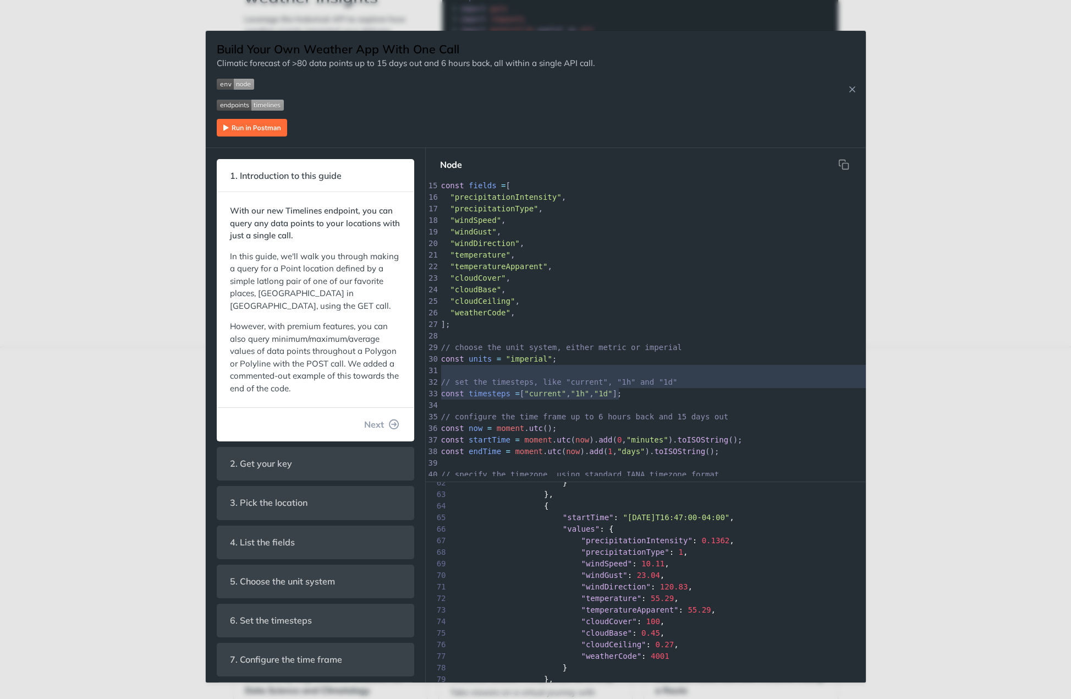
type textarea "// choose the unit system, either metric or imperial const units = "imperial"; …"
drag, startPoint x: 631, startPoint y: 393, endPoint x: 431, endPoint y: 349, distance: 203.9
click at [439, 349] on div "1 const fetch = require ( "node-fetch" ); 2 const queryString = require ( 'quer…" at bounding box center [686, 307] width 495 height 578
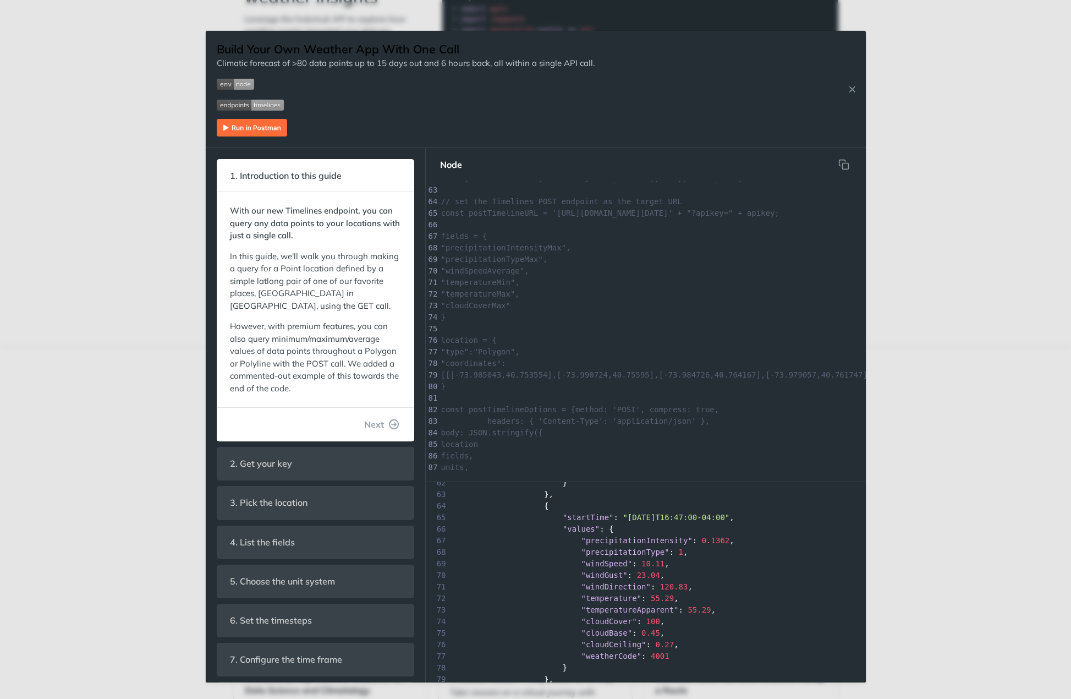
scroll to position [0, 0]
click at [842, 164] on icon "hidden" at bounding box center [845, 166] width 6 height 6
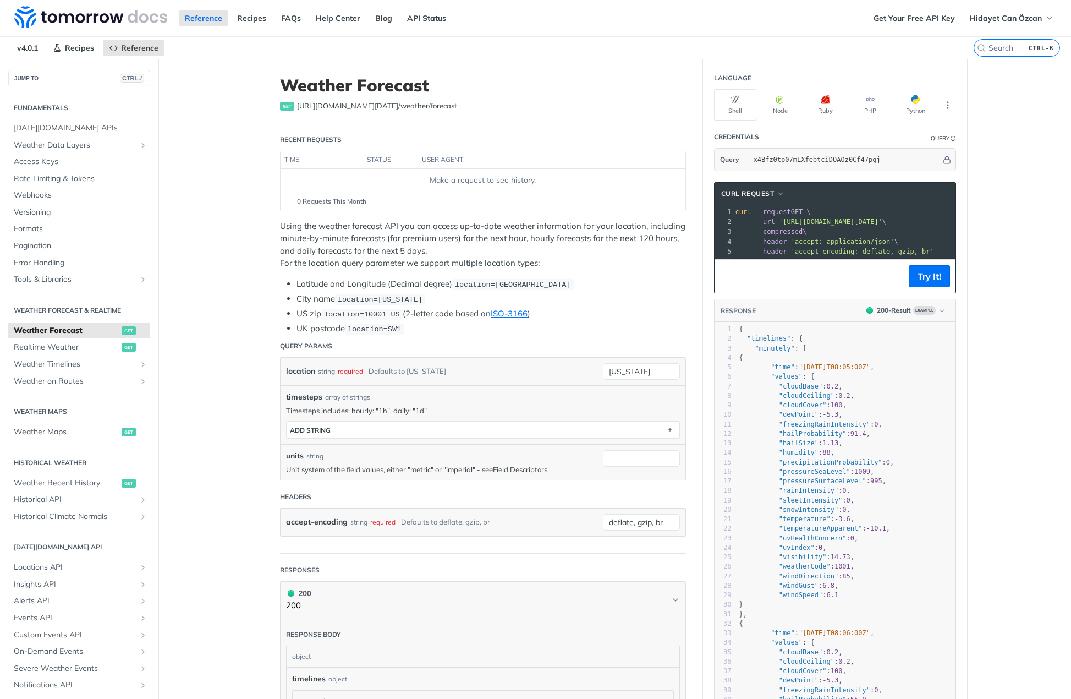
scroll to position [32, 0]
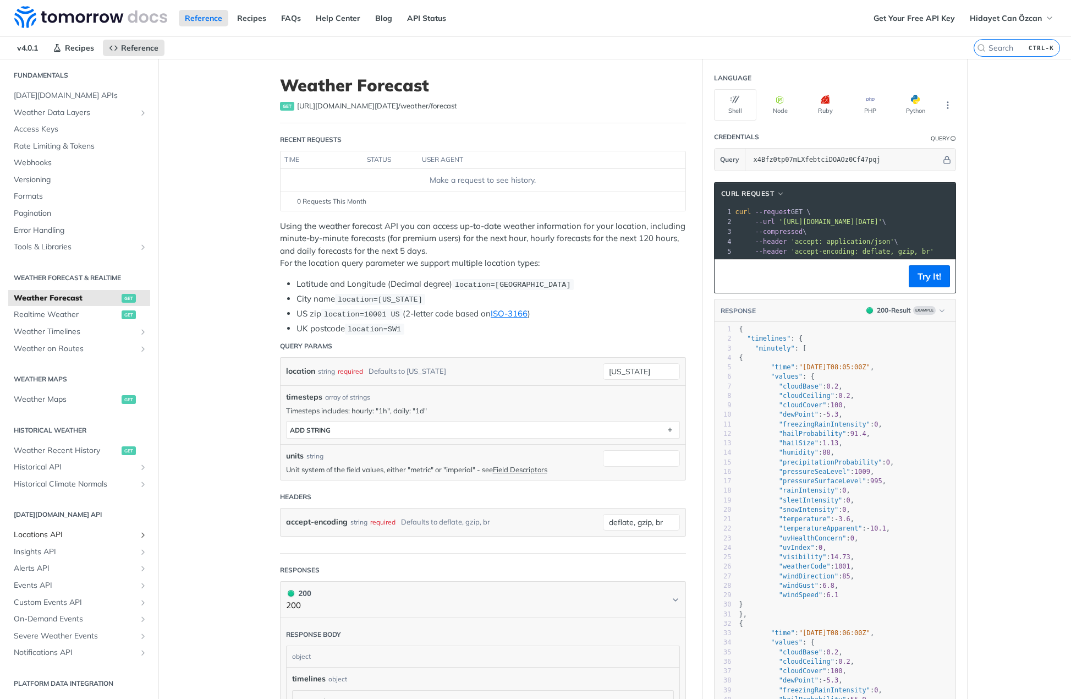
click at [74, 532] on span "Locations API" at bounding box center [75, 534] width 122 height 11
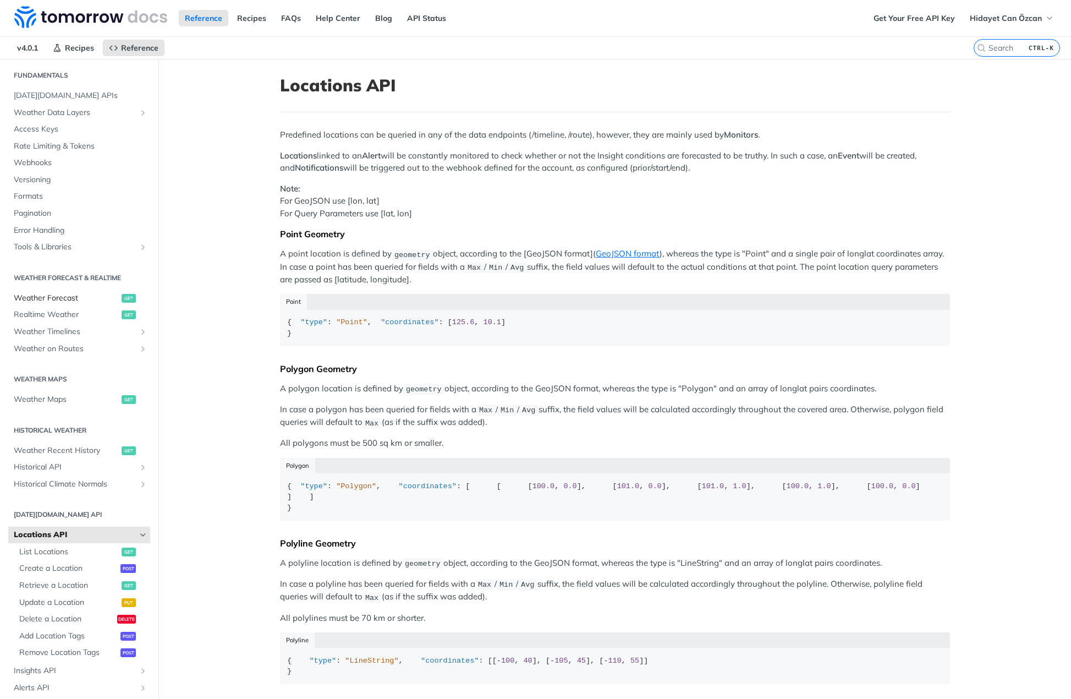
click at [100, 302] on span "Weather Forecast" at bounding box center [66, 298] width 105 height 11
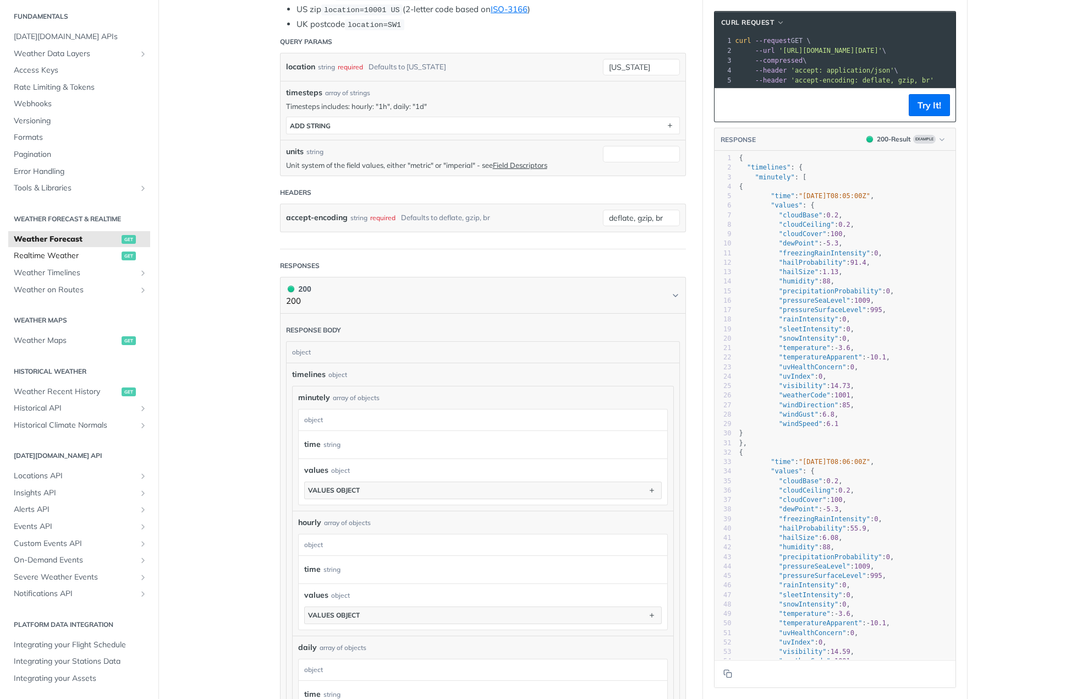
click at [50, 253] on span "Realtime Weather" at bounding box center [66, 255] width 105 height 11
